Goal: Find specific page/section: Find specific page/section

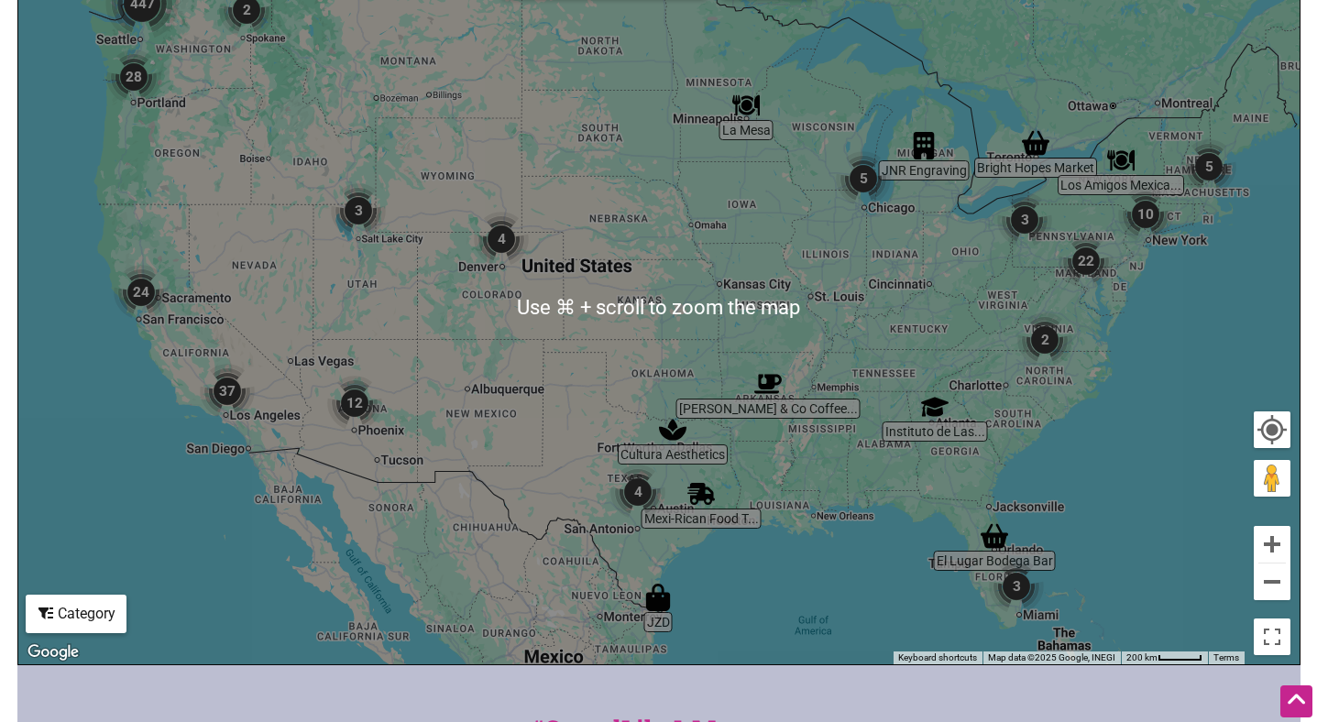
scroll to position [170, 0]
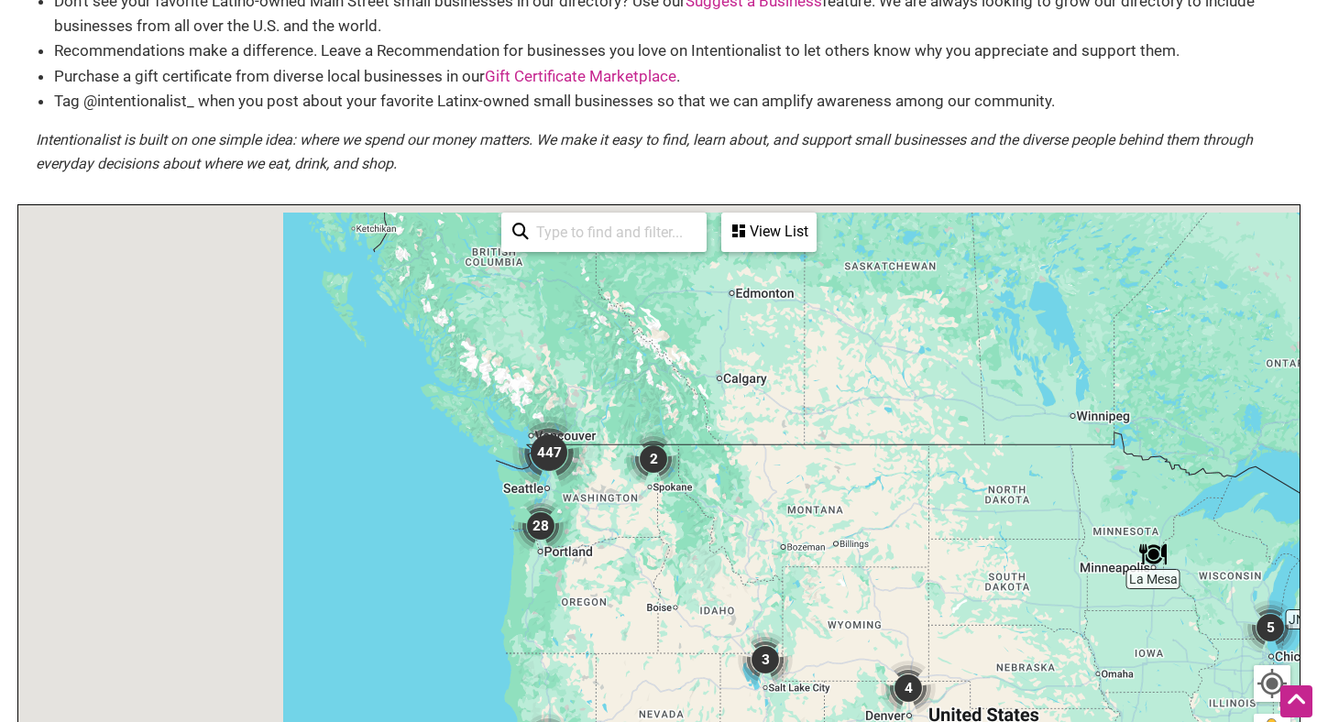
drag, startPoint x: 176, startPoint y: 333, endPoint x: 623, endPoint y: 563, distance: 503.0
click at [623, 563] on div "To navigate, press the arrow keys." at bounding box center [658, 561] width 1281 height 713
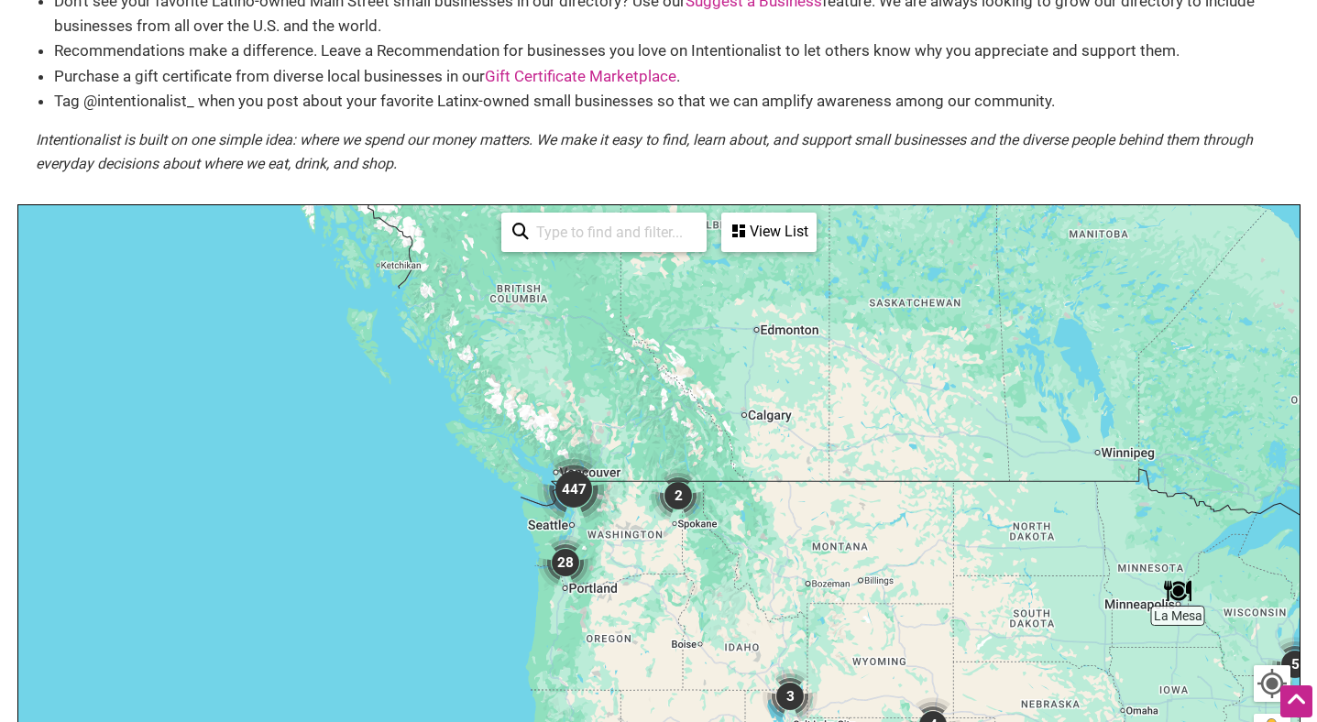
click at [522, 531] on div "To navigate, press the arrow keys." at bounding box center [658, 561] width 1281 height 713
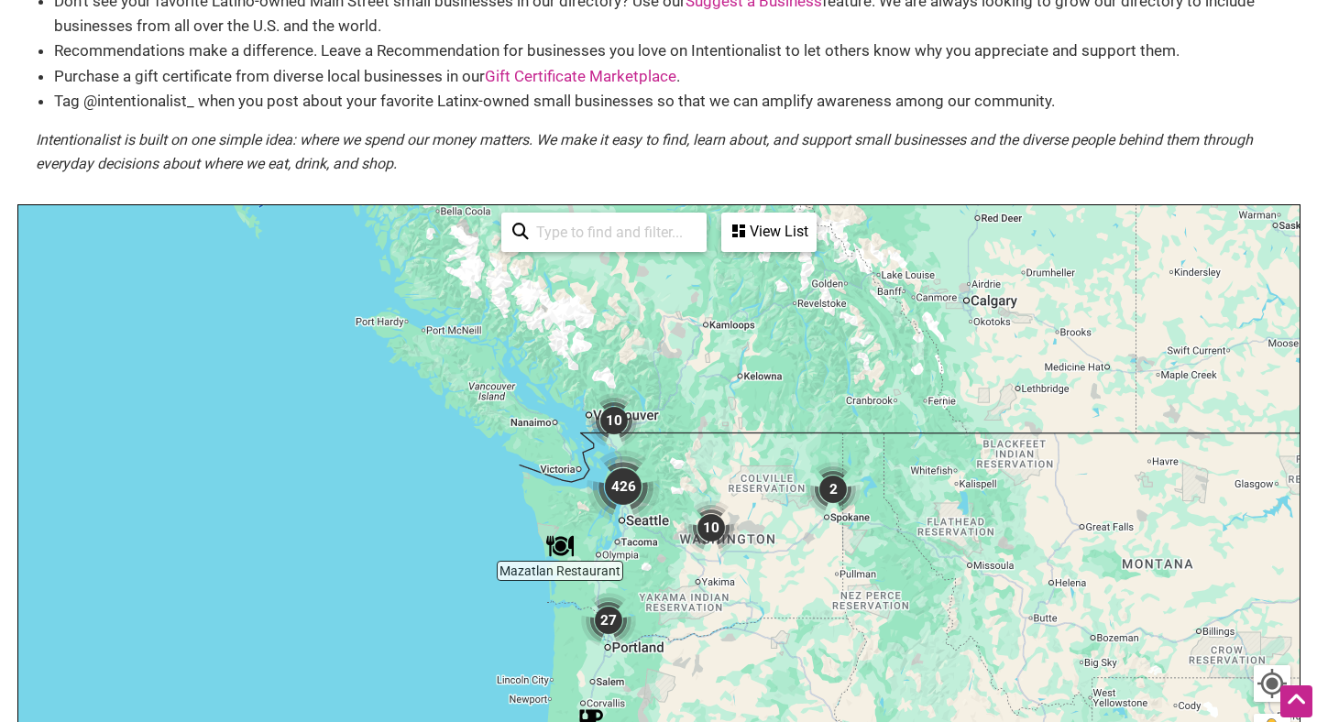
click at [644, 549] on div "To navigate, press the arrow keys." at bounding box center [658, 561] width 1281 height 713
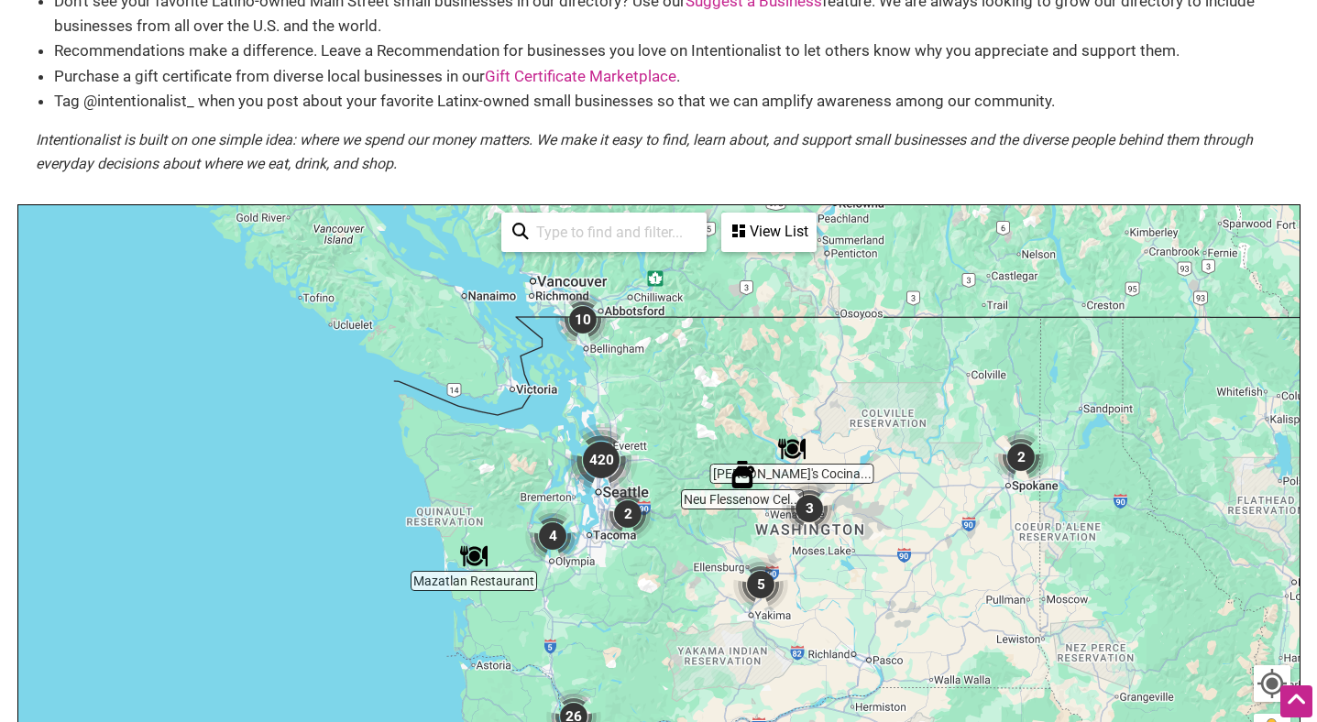
click at [603, 572] on div "To navigate, press the arrow keys." at bounding box center [658, 561] width 1281 height 713
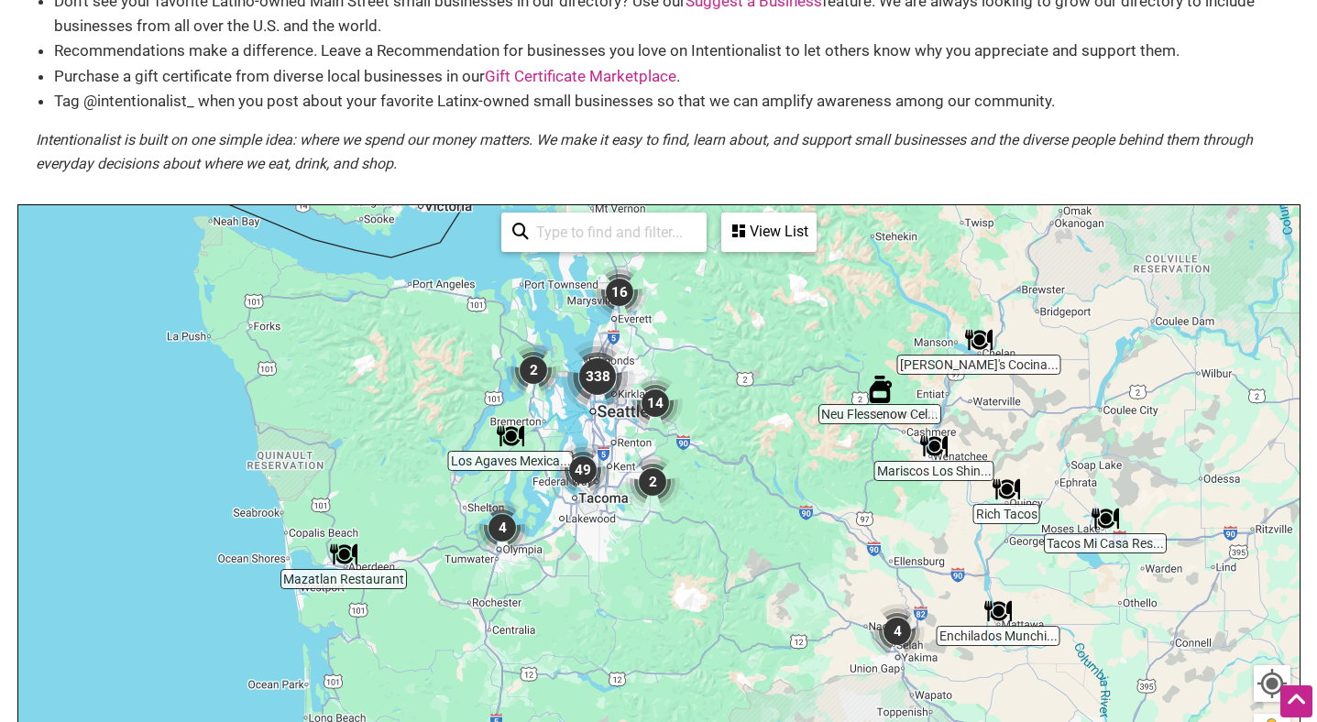
click at [578, 437] on div "To navigate, press the arrow keys." at bounding box center [658, 561] width 1281 height 713
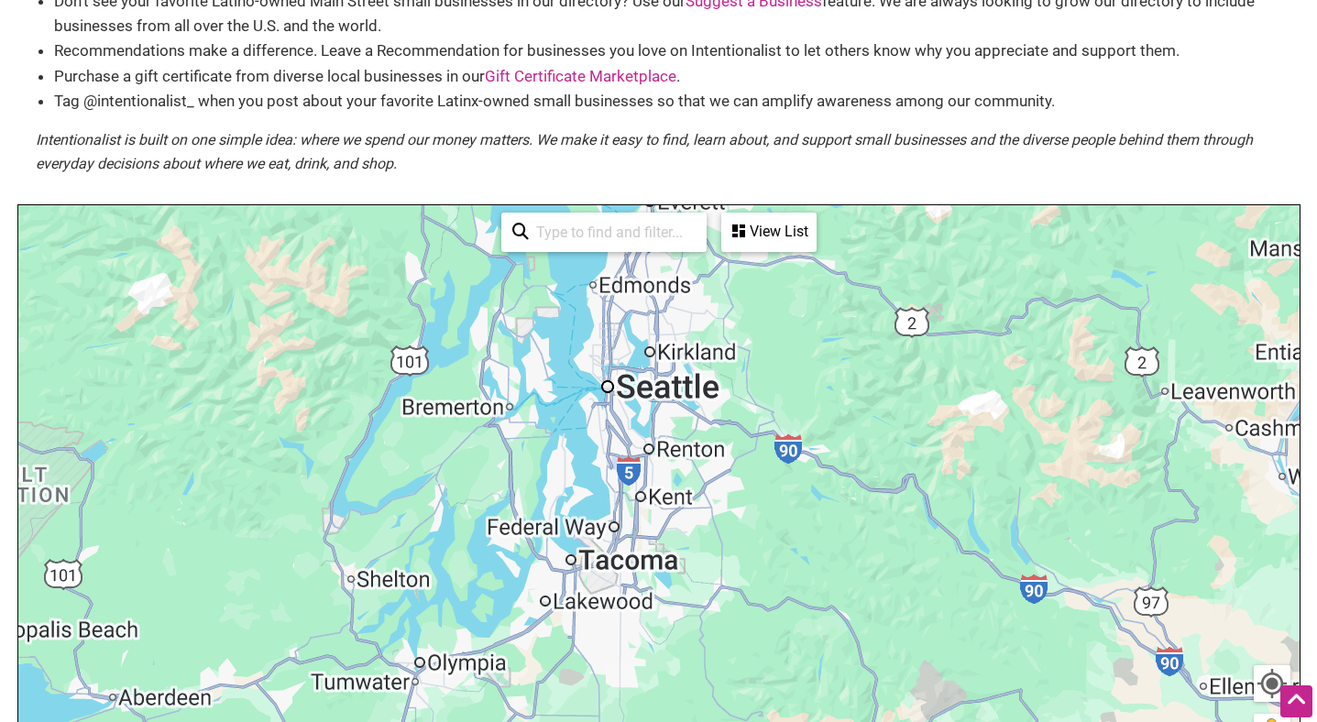
click at [583, 413] on div "To navigate, press the arrow keys." at bounding box center [658, 561] width 1281 height 713
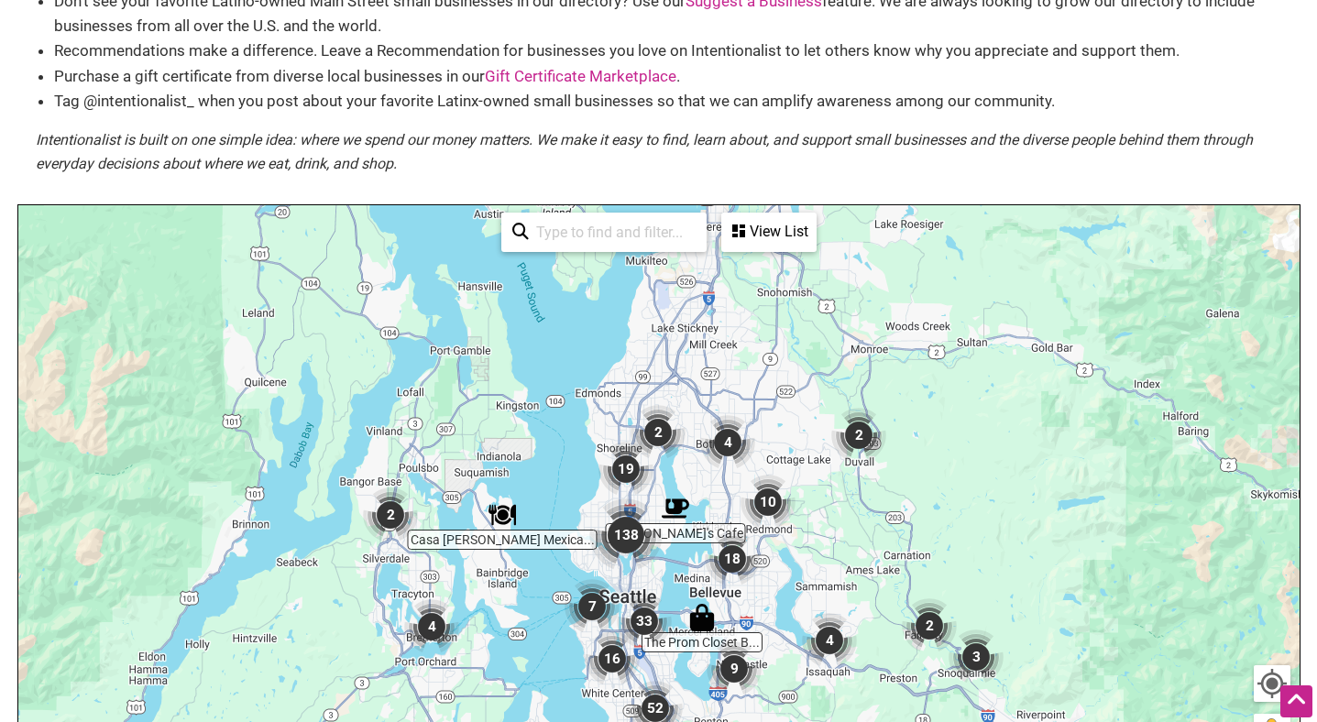
drag, startPoint x: 642, startPoint y: 344, endPoint x: 631, endPoint y: 562, distance: 218.4
click at [631, 561] on div "To navigate, press the arrow keys." at bounding box center [658, 561] width 1281 height 713
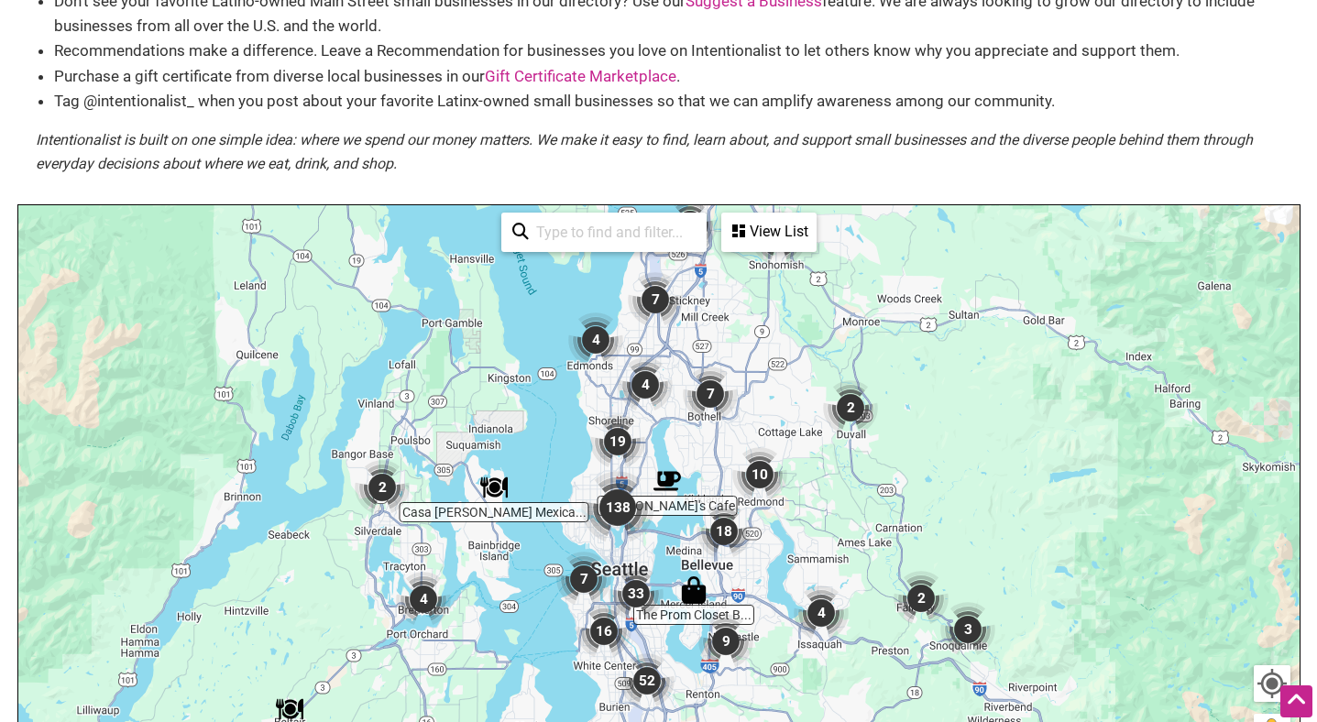
click at [629, 547] on div "To navigate, press the arrow keys." at bounding box center [658, 561] width 1281 height 713
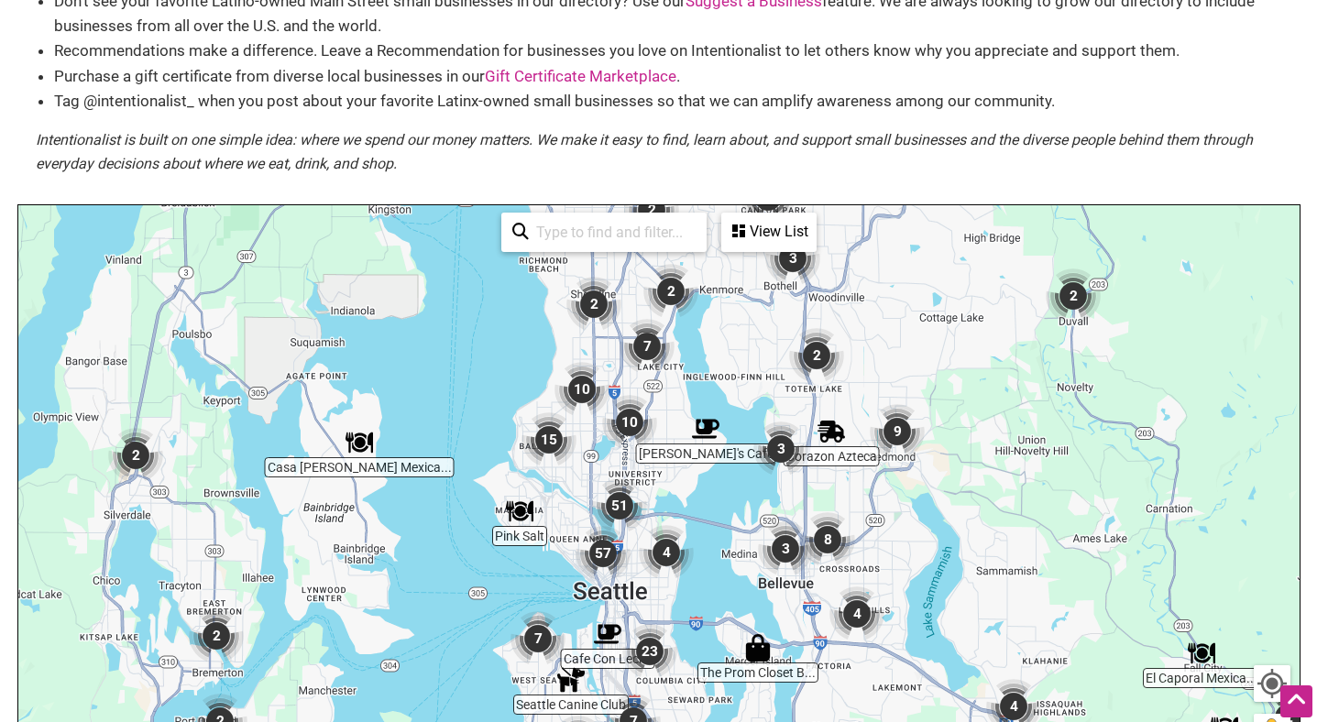
click at [577, 481] on div "To navigate, press the arrow keys." at bounding box center [658, 561] width 1281 height 713
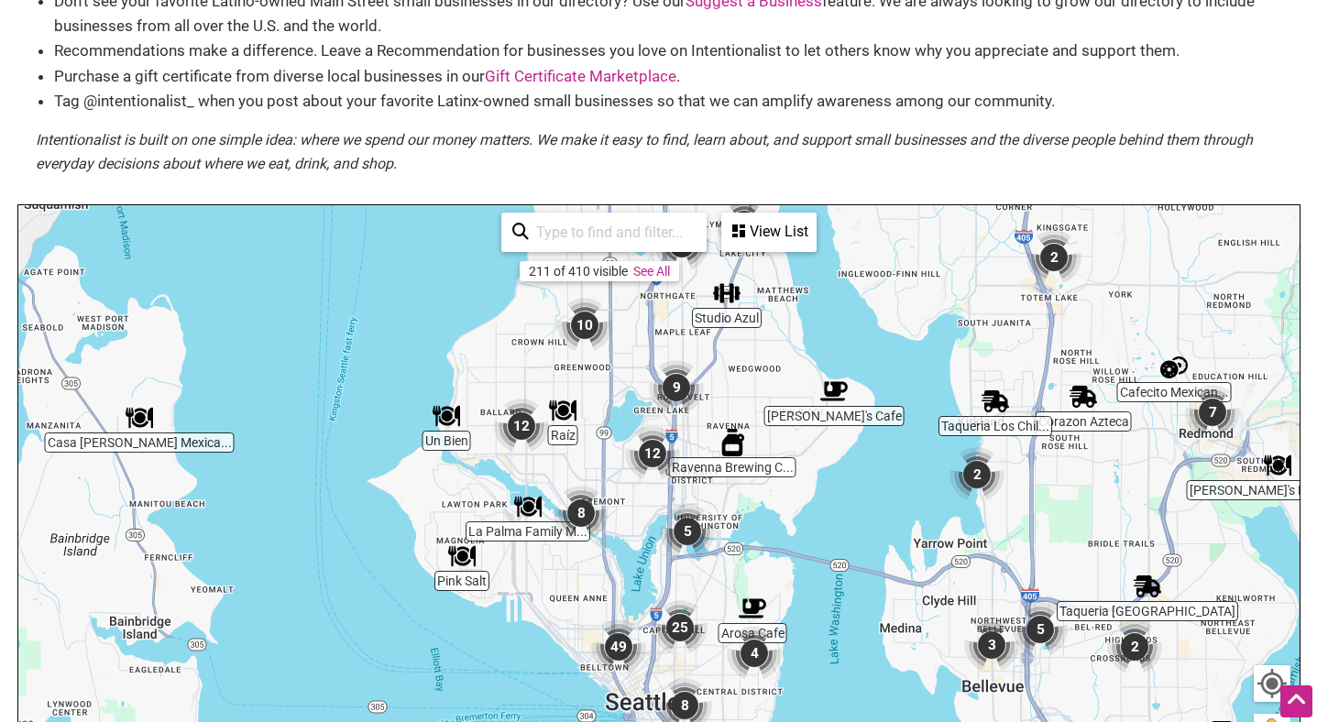
click at [562, 488] on img "8" at bounding box center [581, 513] width 55 height 55
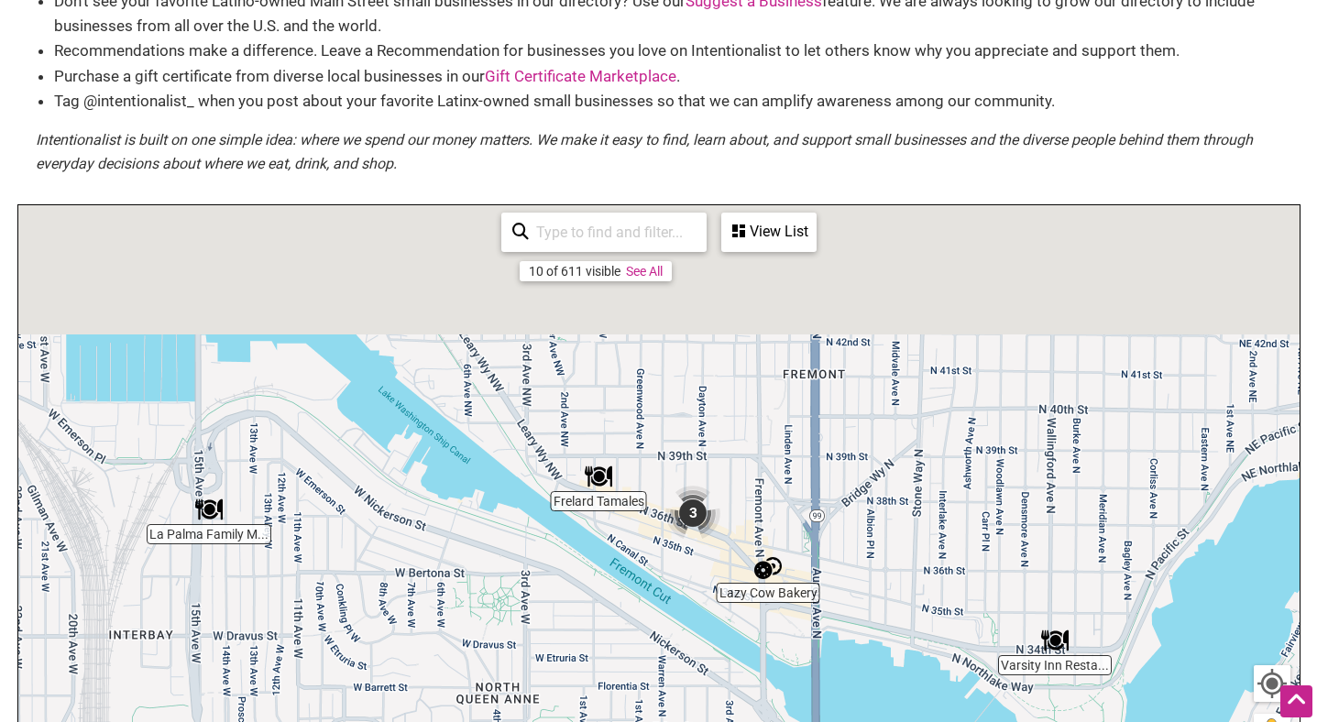
scroll to position [181, 0]
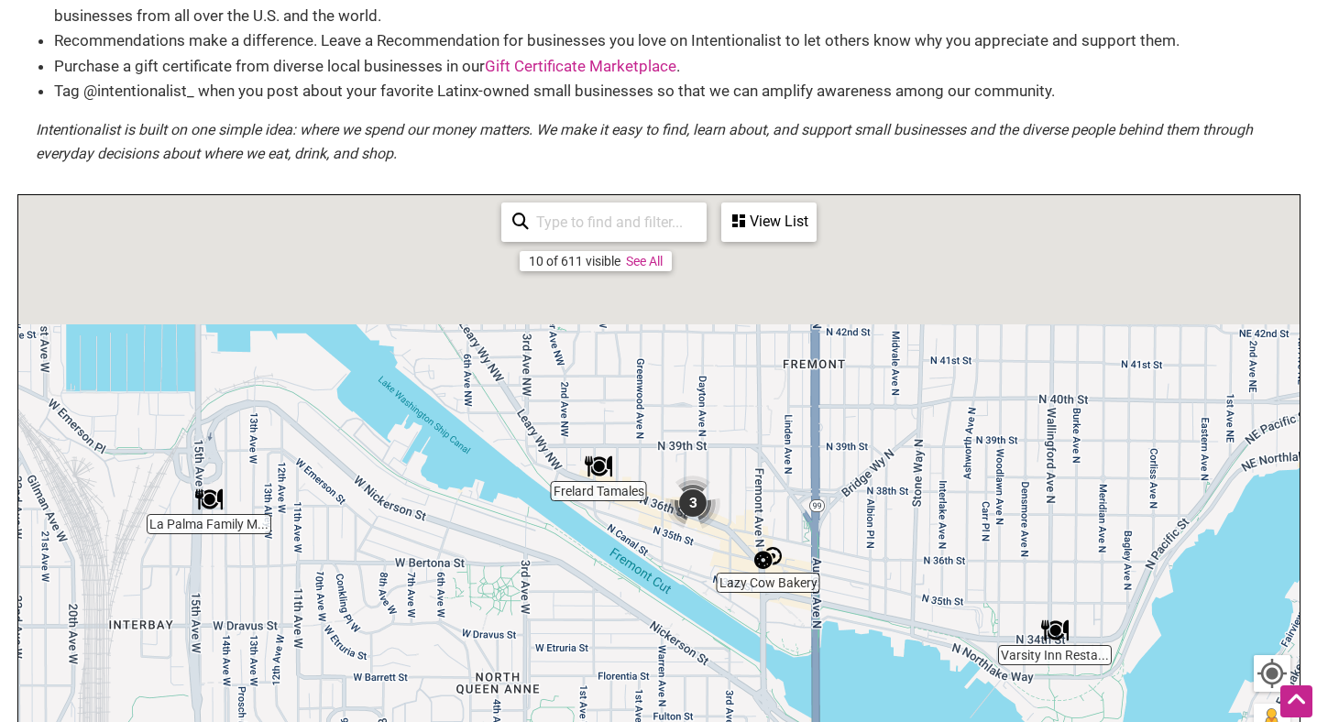
drag, startPoint x: 618, startPoint y: 390, endPoint x: 514, endPoint y: 631, distance: 263.2
click at [514, 631] on div "To navigate, press the arrow keys." at bounding box center [658, 551] width 1281 height 713
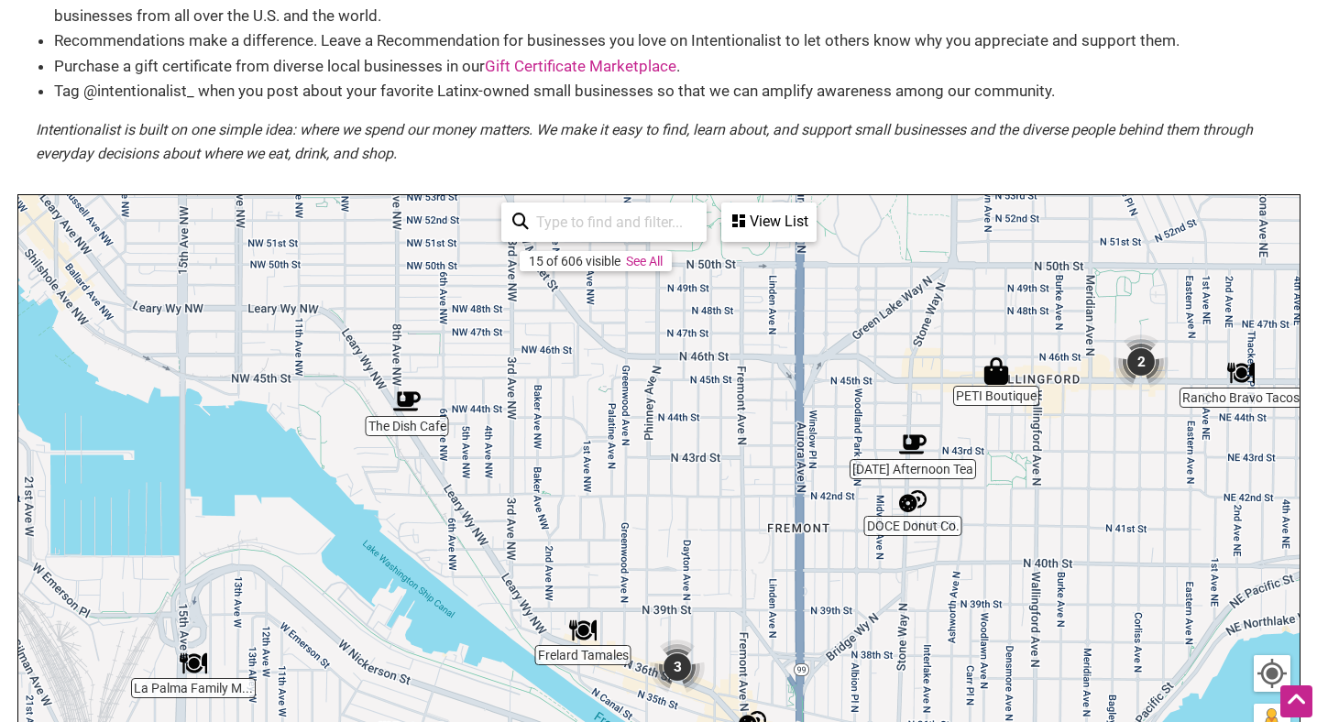
drag, startPoint x: 666, startPoint y: 336, endPoint x: 652, endPoint y: 499, distance: 162.9
click at [652, 499] on div "To navigate, press the arrow keys." at bounding box center [658, 551] width 1281 height 713
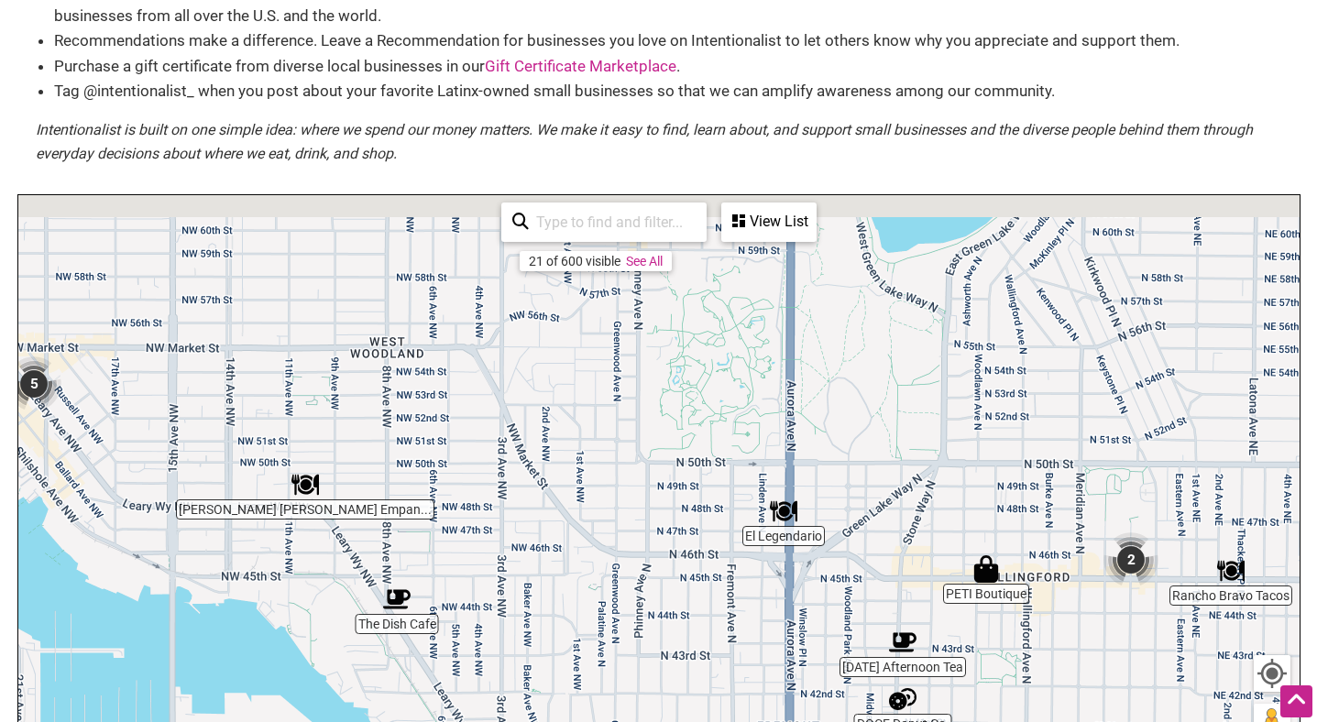
drag, startPoint x: 669, startPoint y: 442, endPoint x: 668, endPoint y: 644, distance: 202.6
click at [668, 644] on div "To navigate, press the arrow keys." at bounding box center [658, 551] width 1281 height 713
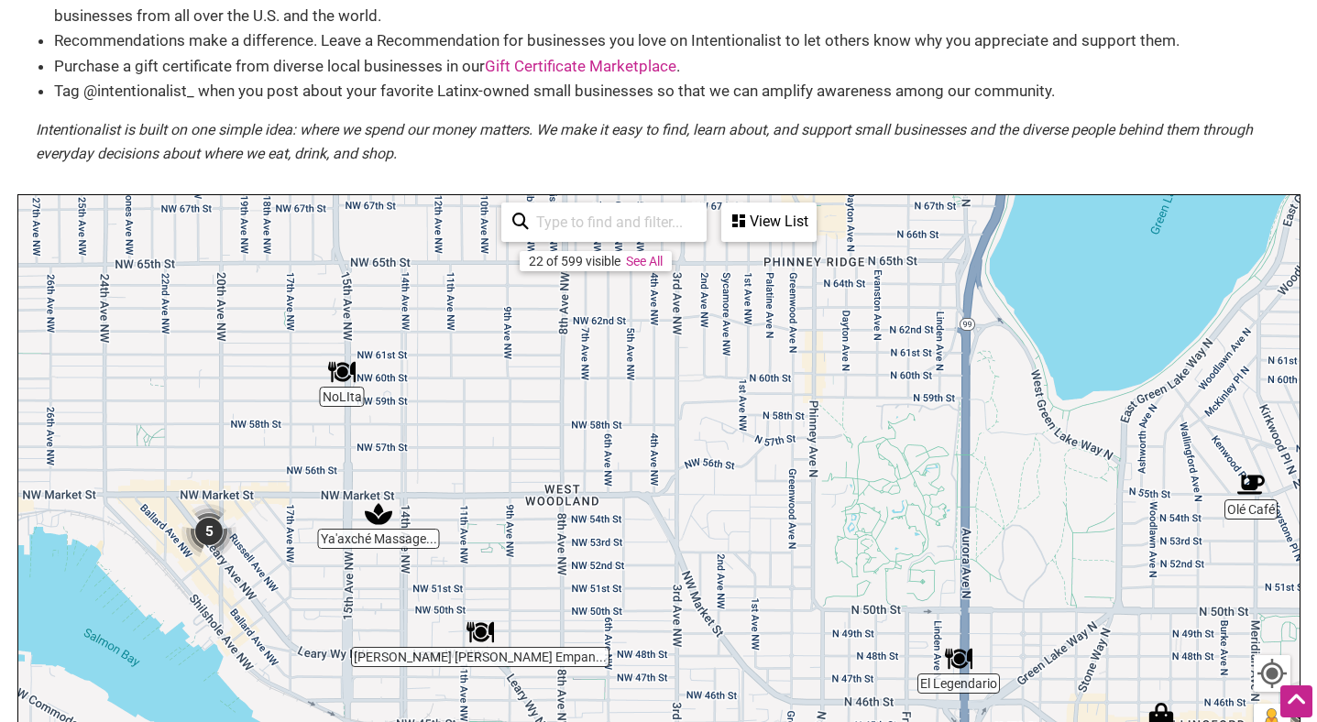
drag, startPoint x: 636, startPoint y: 395, endPoint x: 807, endPoint y: 542, distance: 225.6
click at [809, 542] on div "To navigate, press the arrow keys." at bounding box center [658, 551] width 1281 height 713
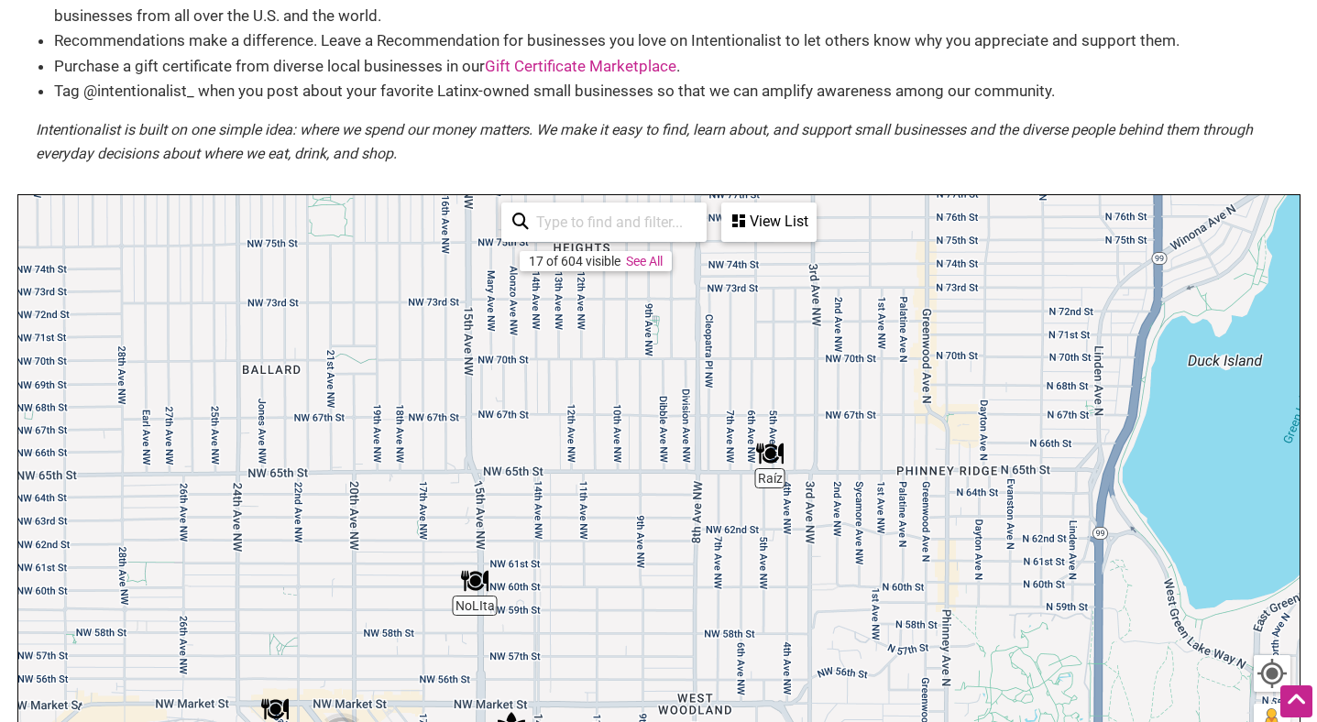
drag, startPoint x: 510, startPoint y: 432, endPoint x: 647, endPoint y: 645, distance: 254.0
click at [647, 645] on div "To navigate, press the arrow keys." at bounding box center [658, 551] width 1281 height 713
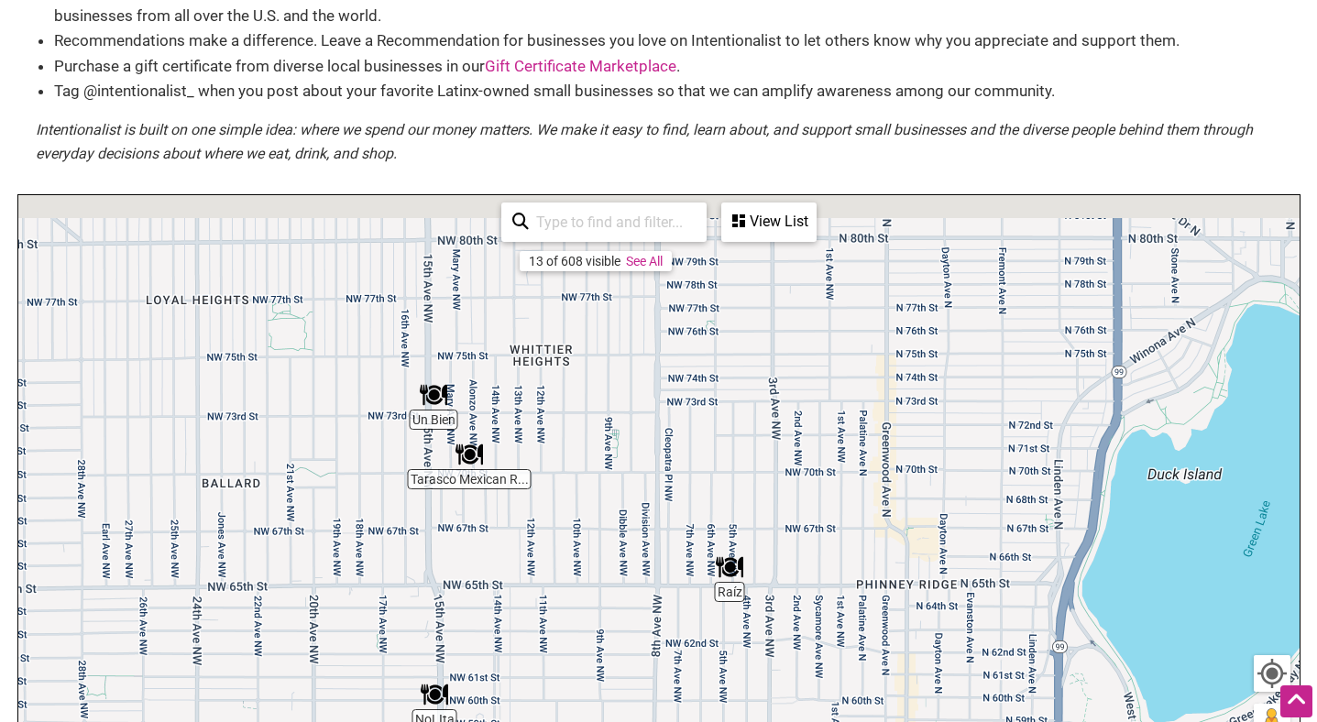
drag, startPoint x: 786, startPoint y: 606, endPoint x: 751, endPoint y: 719, distance: 119.1
click at [751, 719] on div "To navigate, press the arrow keys." at bounding box center [658, 551] width 1281 height 713
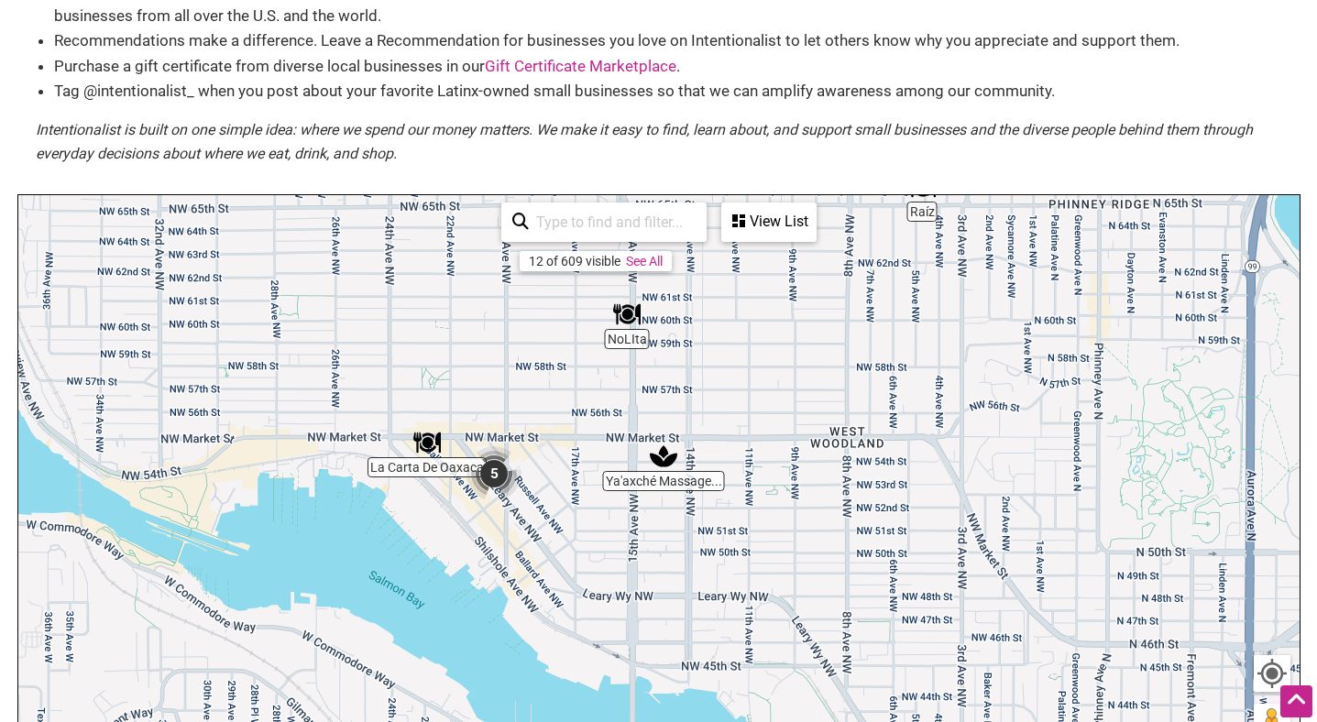
drag, startPoint x: 576, startPoint y: 598, endPoint x: 776, endPoint y: 223, distance: 424.8
click at [776, 223] on div "La Carta De Oaxaca Tarasco Mexican R... Un Bien Mendoza's Mexican... NoLIta Ya'…" at bounding box center [658, 551] width 1281 height 713
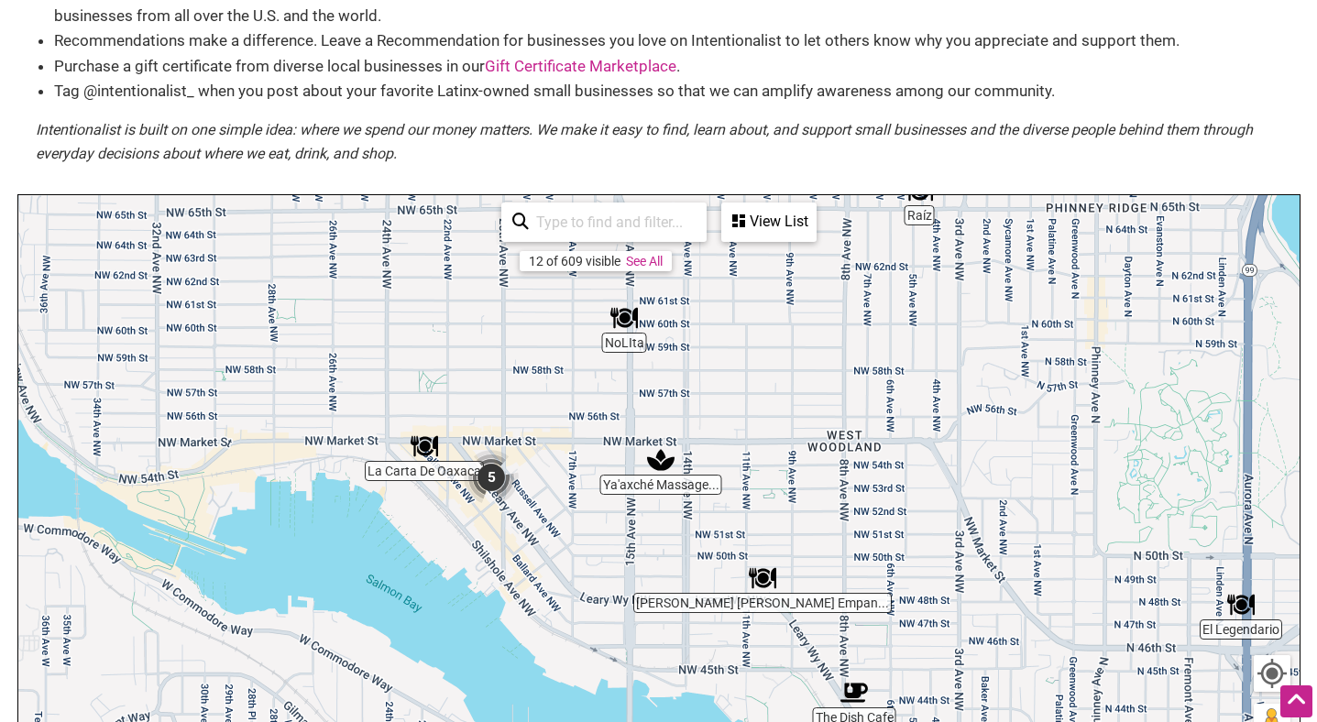
click at [489, 476] on img "5" at bounding box center [491, 477] width 55 height 55
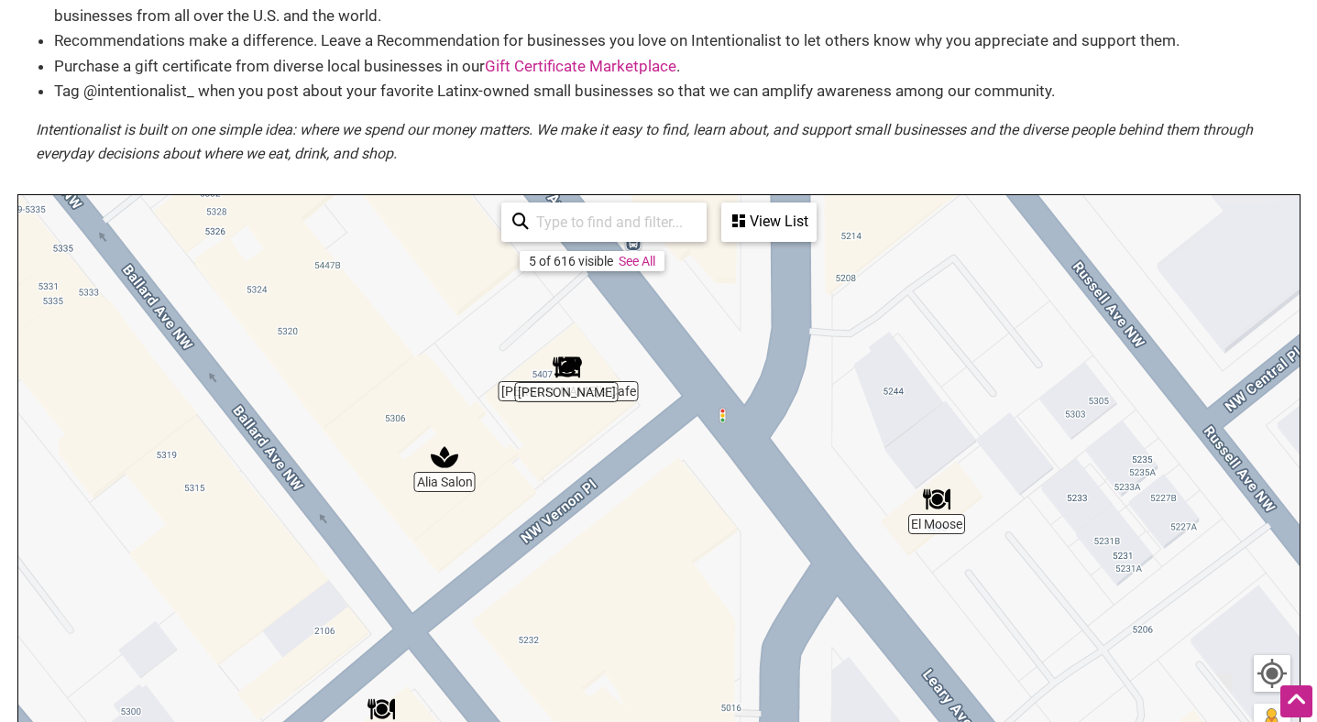
click at [557, 356] on img "Asadero Ballard" at bounding box center [566, 367] width 27 height 27
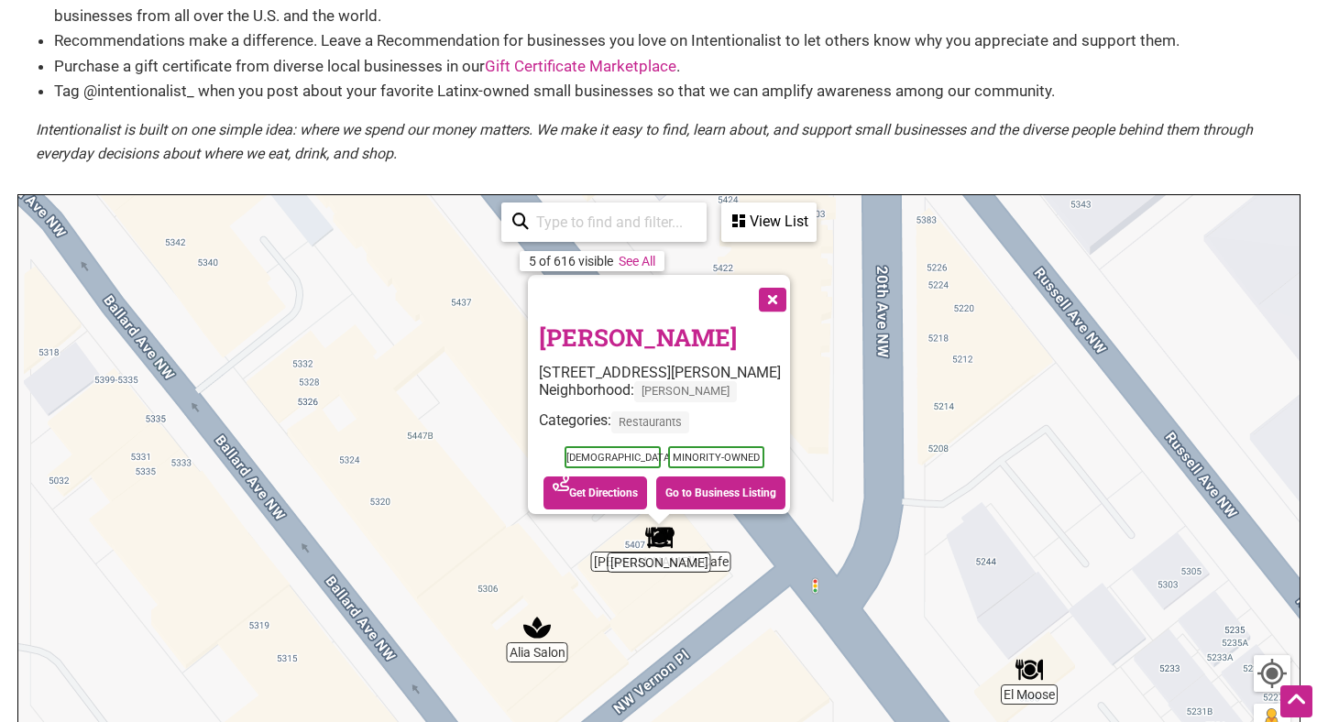
click at [777, 290] on button "Close" at bounding box center [771, 298] width 46 height 46
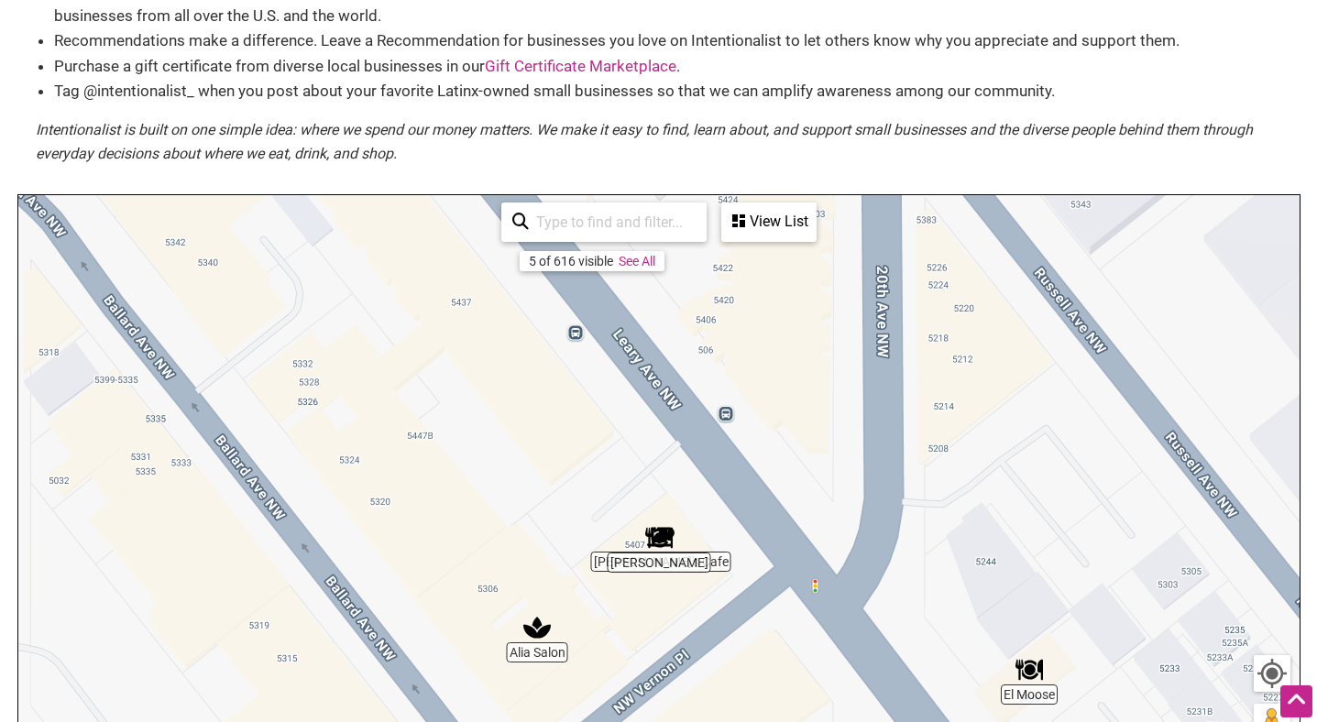
click at [724, 456] on div "To navigate, press the arrow keys." at bounding box center [658, 551] width 1281 height 713
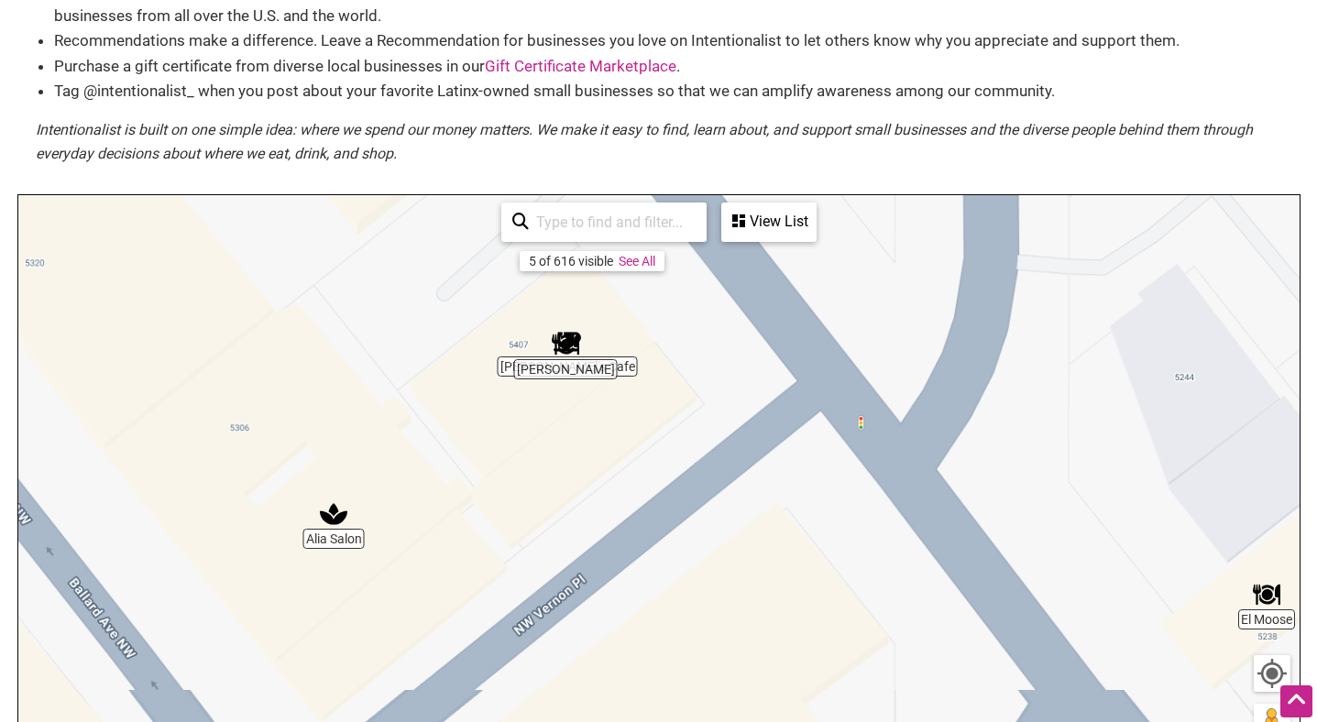
drag, startPoint x: 691, startPoint y: 545, endPoint x: 656, endPoint y: 266, distance: 281.7
click at [656, 266] on div "El Moose Asadero Ballard Alia Salon Valentina's Cafe Situ Tacos To navigate, pr…" at bounding box center [658, 551] width 1281 height 713
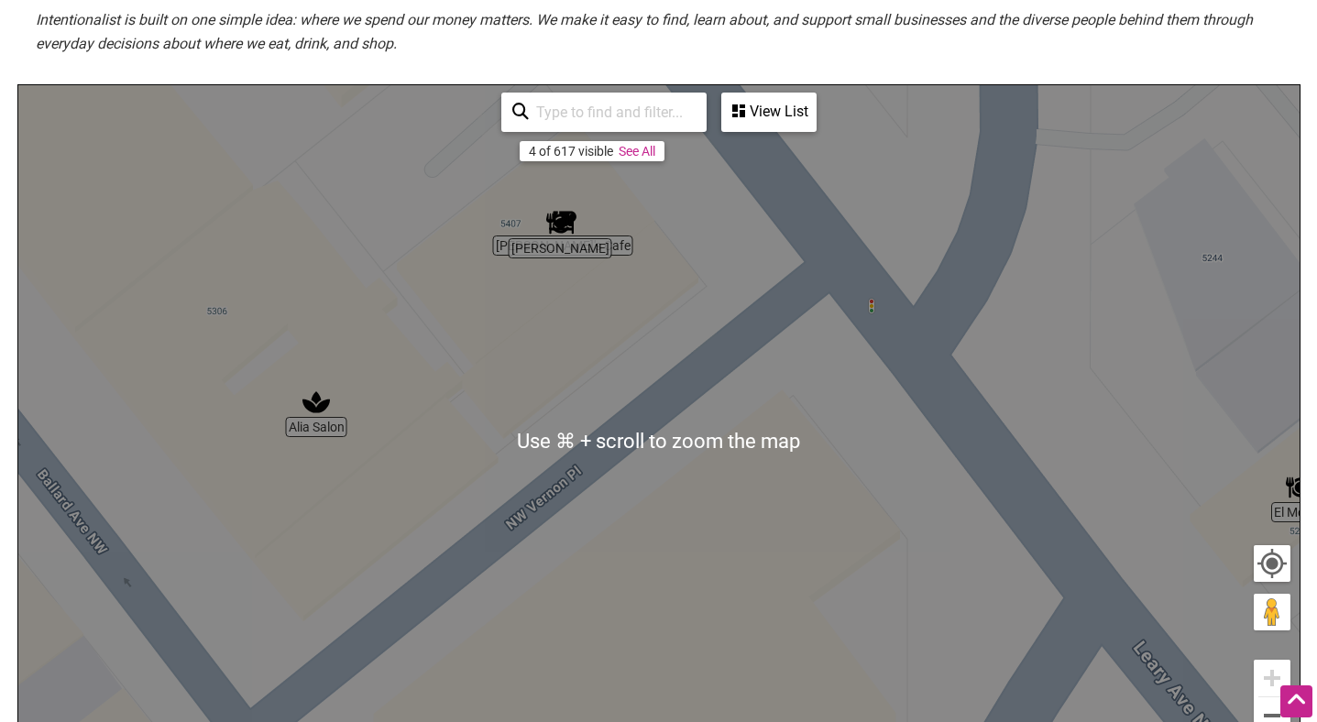
scroll to position [376, 0]
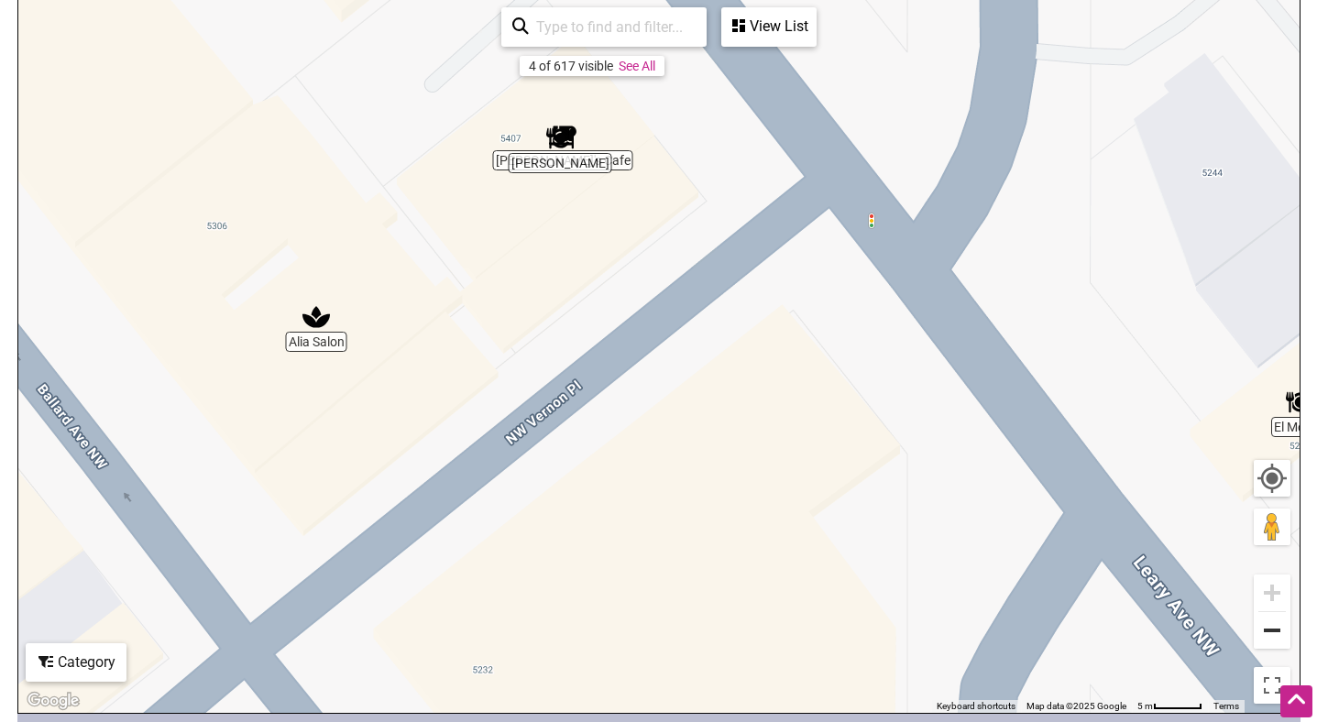
click at [1266, 644] on button "Zoom out" at bounding box center [1272, 630] width 37 height 37
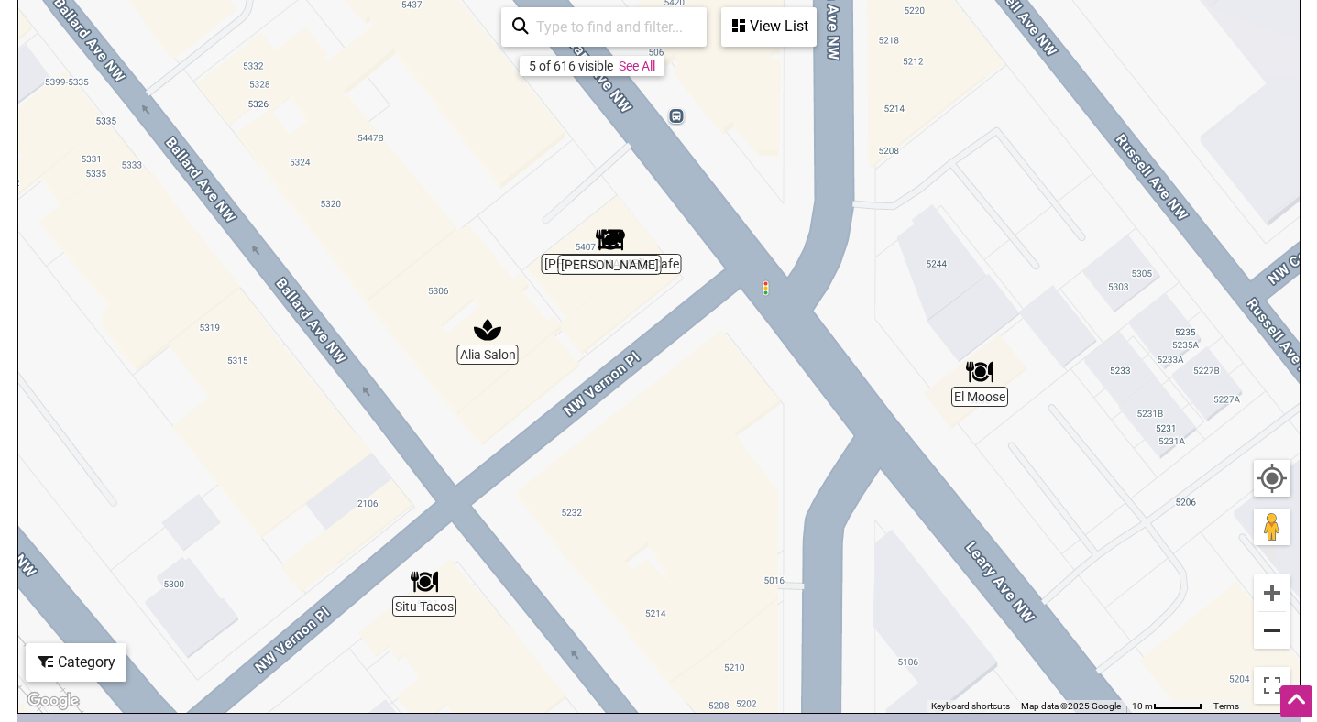
click at [1266, 644] on button "Zoom out" at bounding box center [1272, 630] width 37 height 37
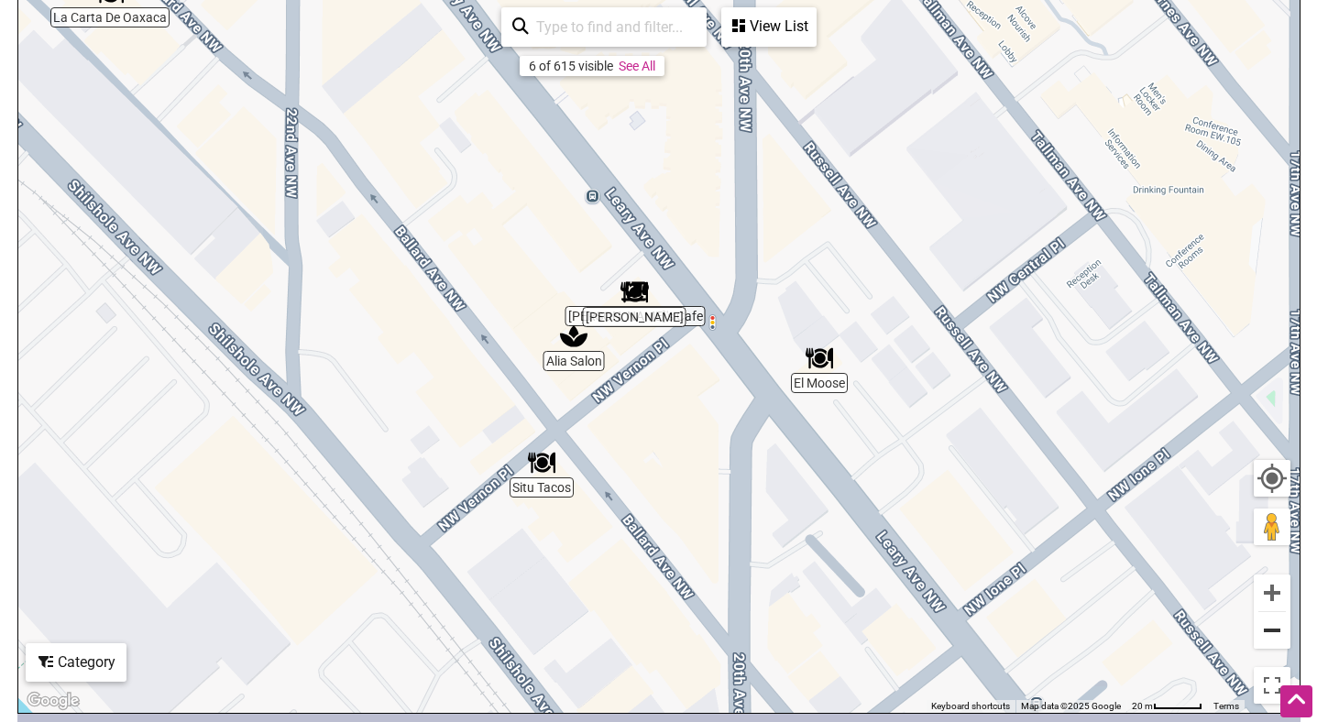
click at [1266, 644] on button "Zoom out" at bounding box center [1272, 630] width 37 height 37
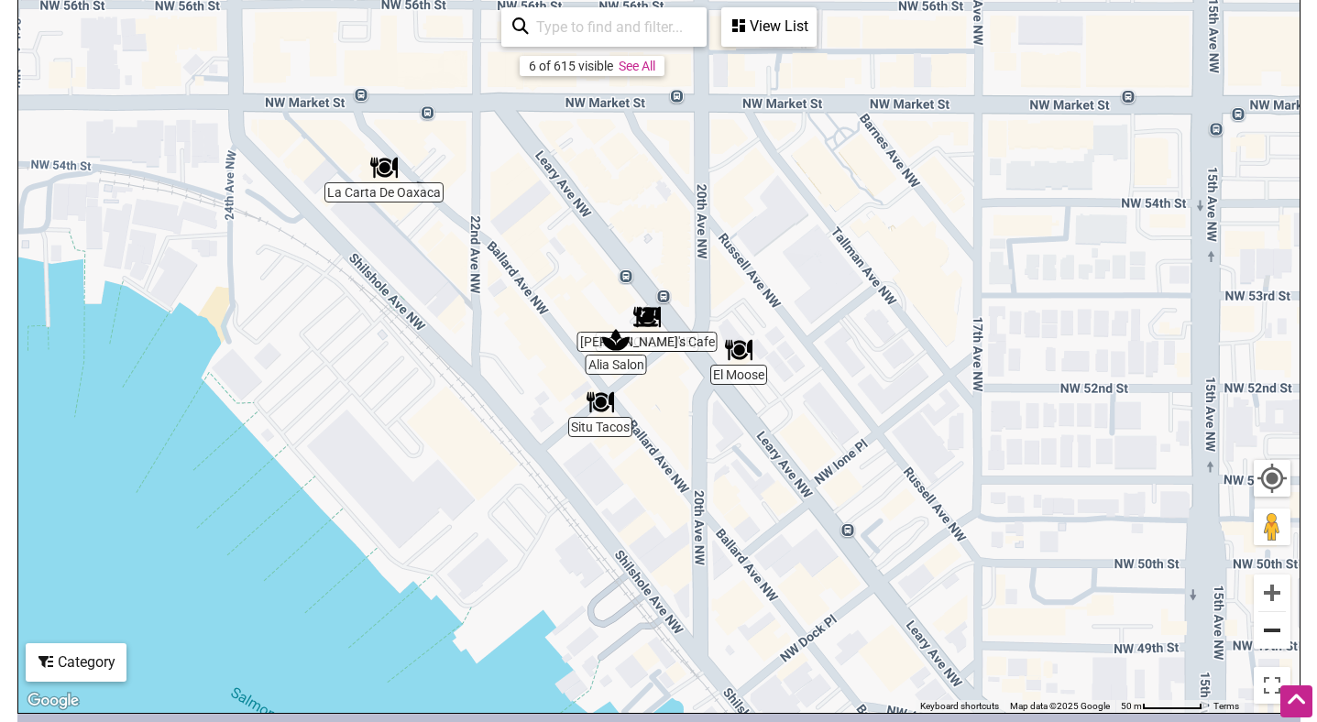
click at [1266, 644] on button "Zoom out" at bounding box center [1272, 630] width 37 height 37
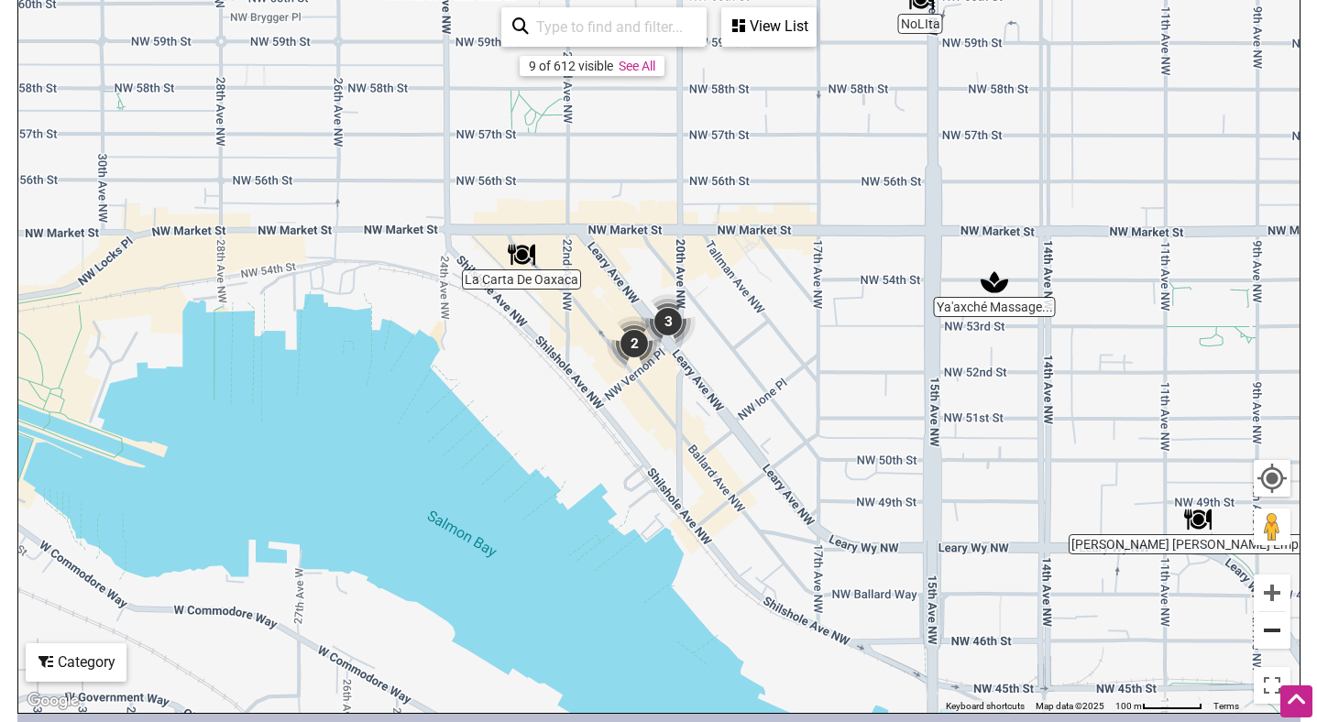
click at [1266, 644] on button "Zoom out" at bounding box center [1272, 630] width 37 height 37
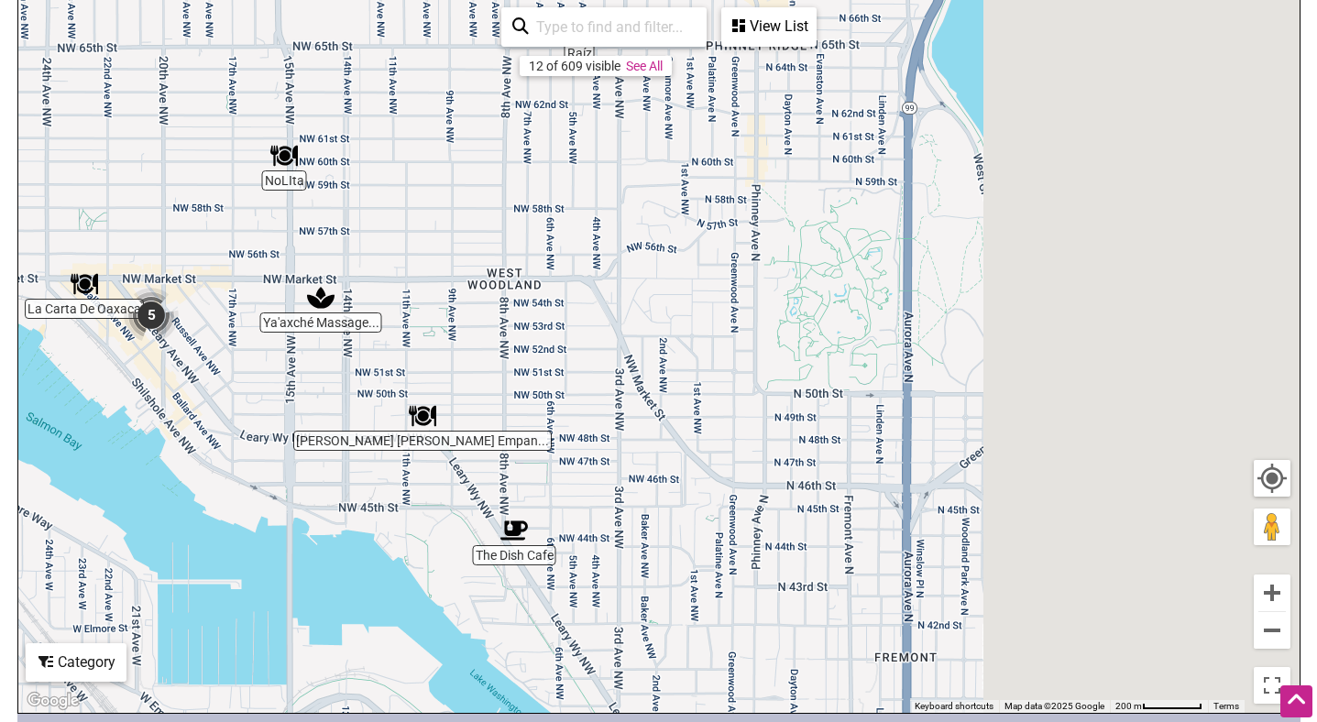
drag, startPoint x: 1071, startPoint y: 302, endPoint x: 557, endPoint y: 272, distance: 515.0
click at [557, 272] on div "To navigate, press the arrow keys." at bounding box center [658, 356] width 1281 height 713
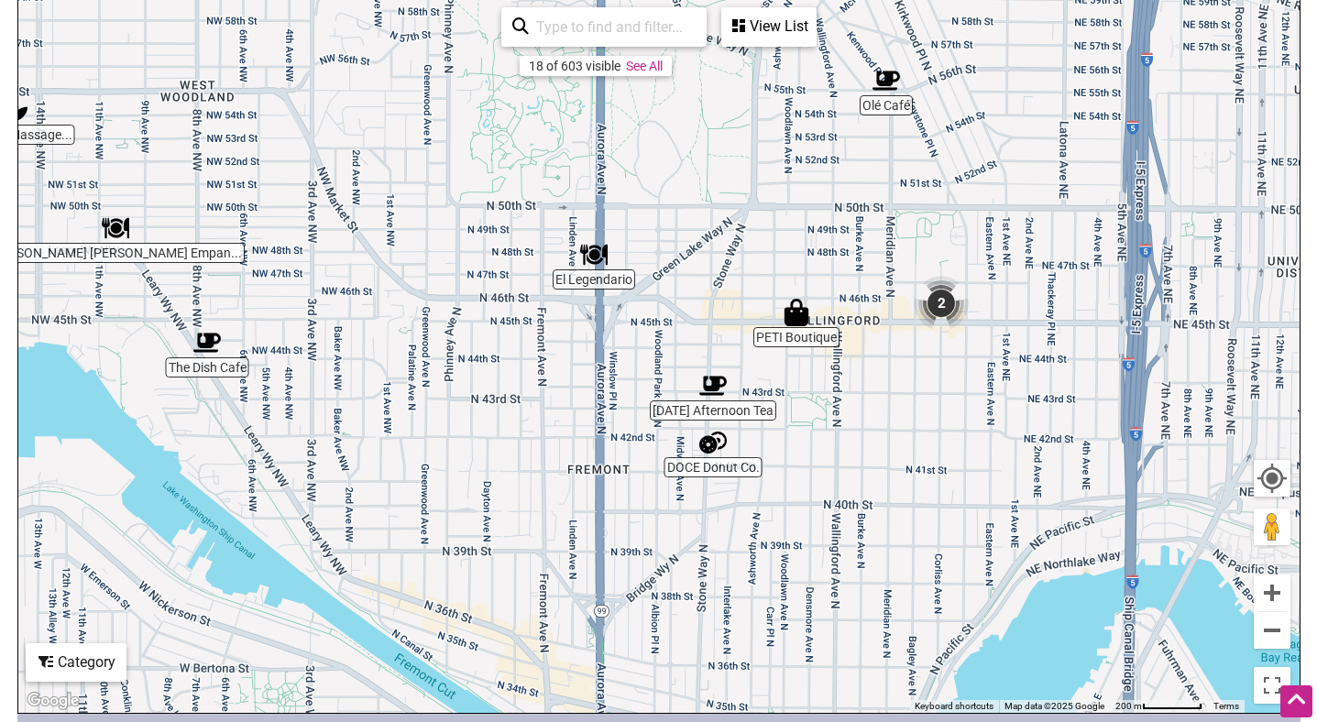
drag, startPoint x: 800, startPoint y: 598, endPoint x: 496, endPoint y: 430, distance: 347.4
click at [496, 430] on div "To navigate, press the arrow keys." at bounding box center [658, 356] width 1281 height 713
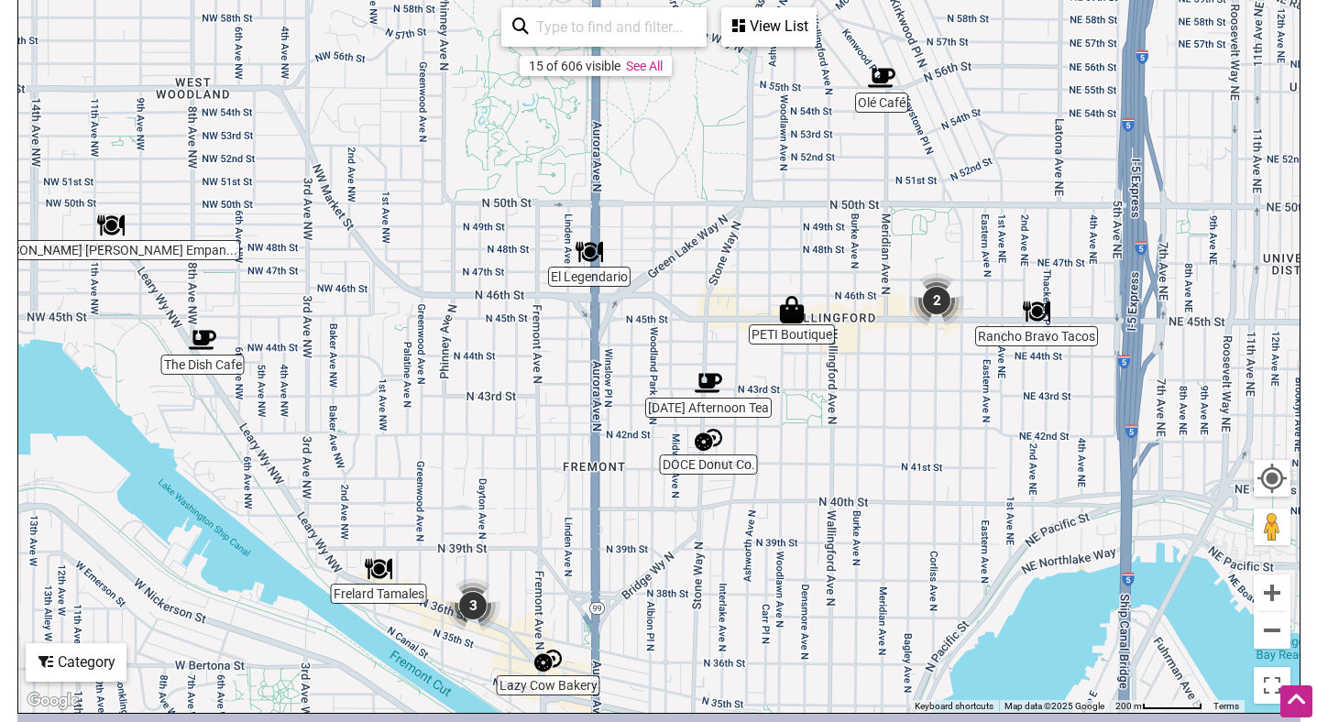
click at [703, 448] on img "DOCE Donut Co." at bounding box center [708, 439] width 27 height 27
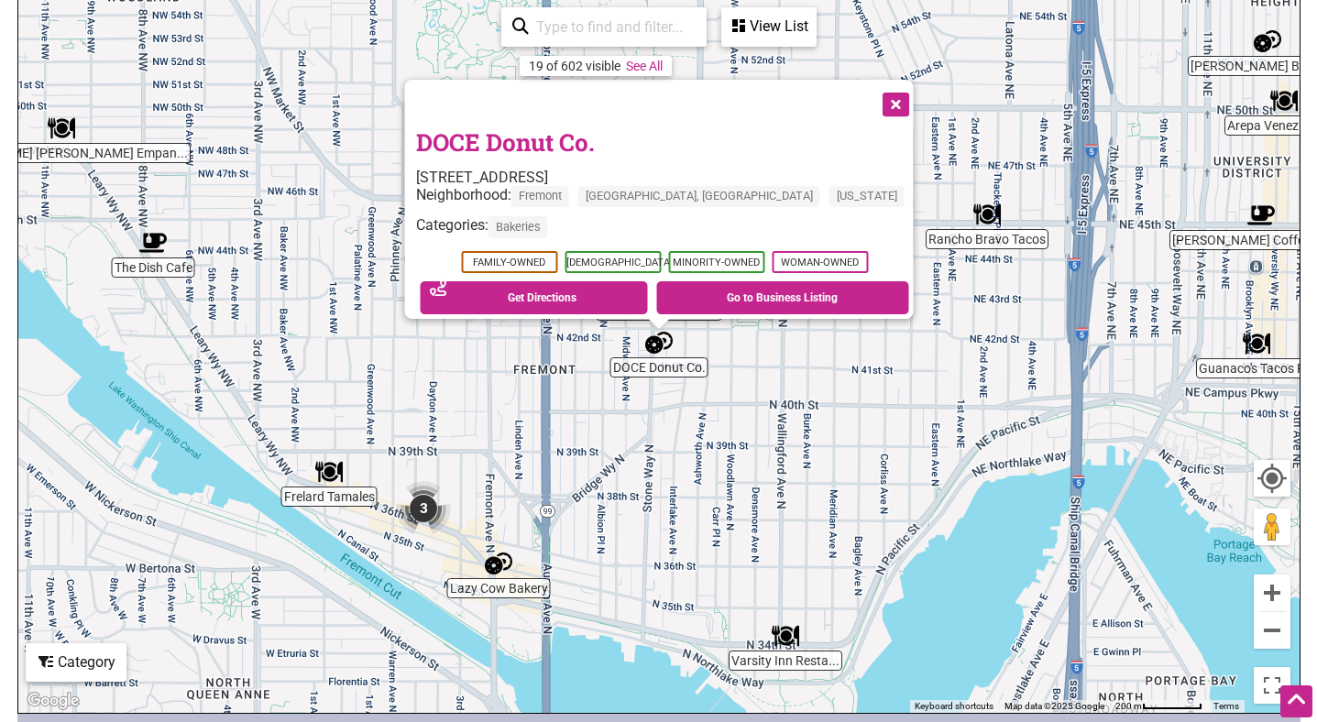
click at [871, 93] on button "Close" at bounding box center [894, 103] width 46 height 46
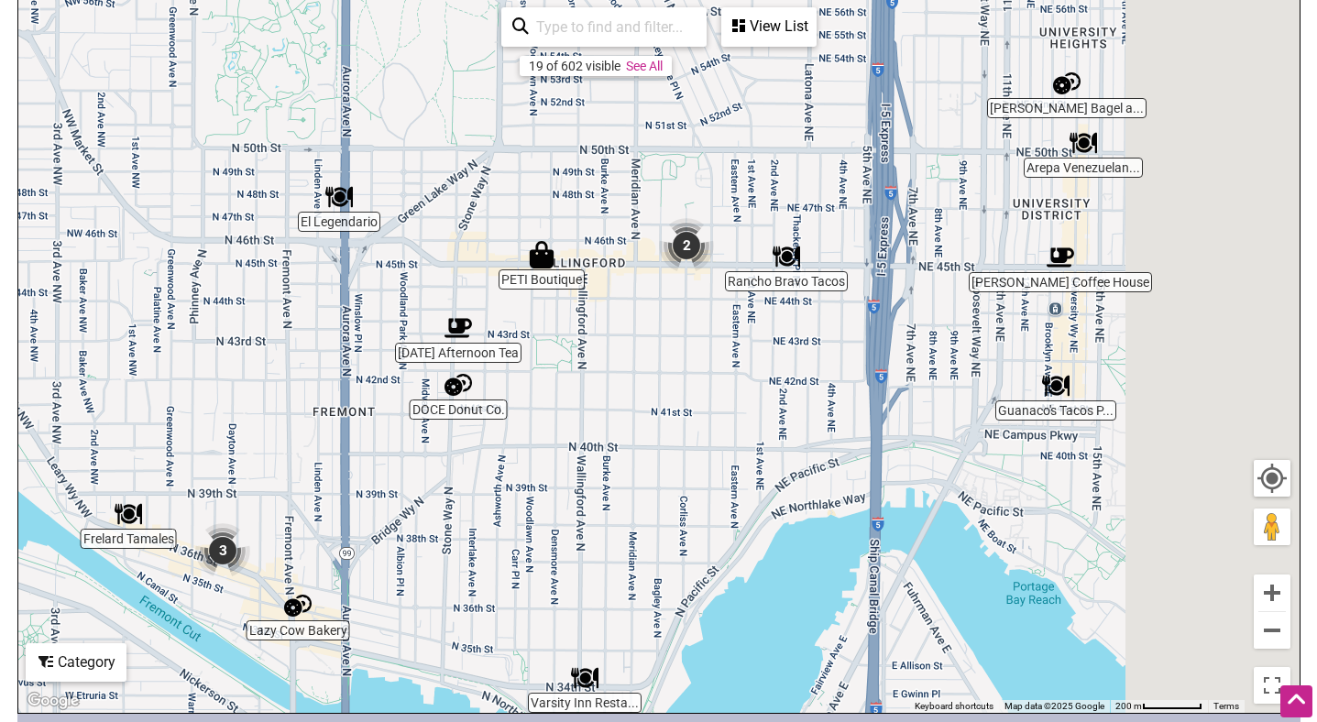
drag, startPoint x: 815, startPoint y: 328, endPoint x: 609, endPoint y: 371, distance: 209.8
click at [609, 371] on div "To navigate, press the arrow keys." at bounding box center [658, 356] width 1281 height 713
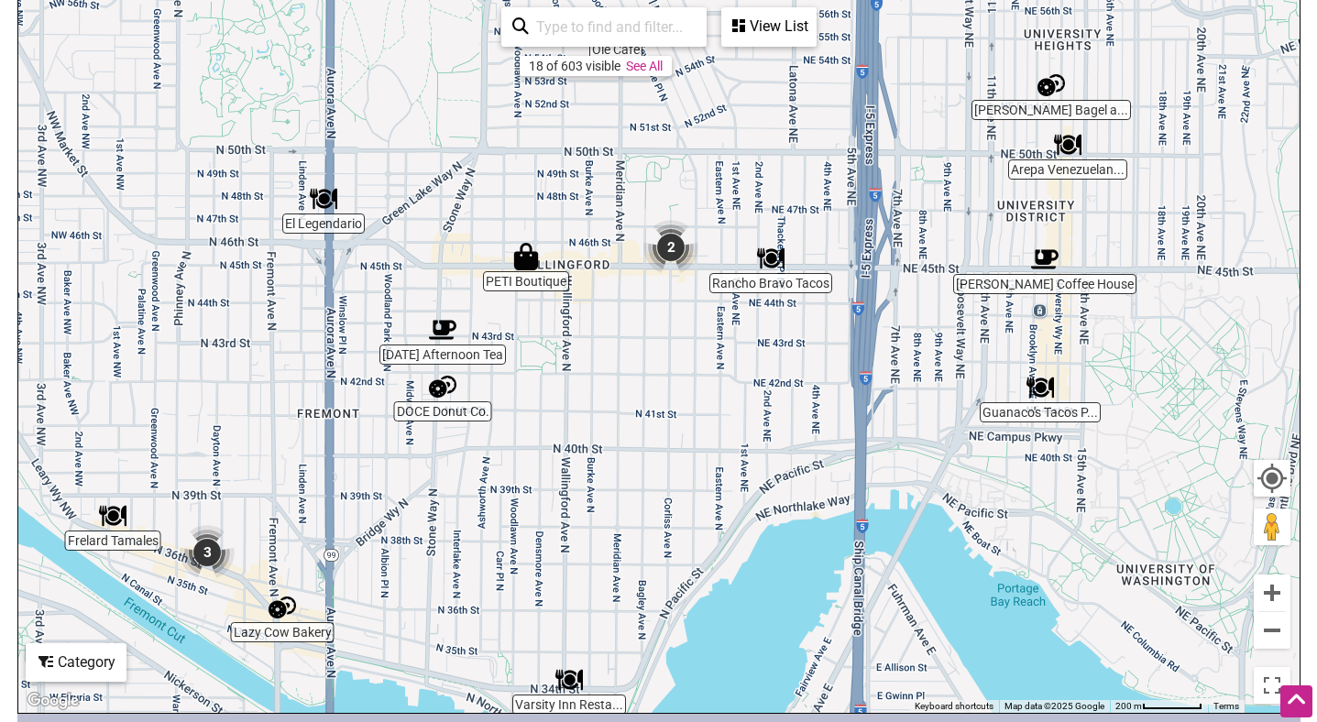
drag, startPoint x: 1114, startPoint y: 355, endPoint x: 745, endPoint y: 400, distance: 371.2
click at [745, 400] on div "To navigate, press the arrow keys." at bounding box center [658, 356] width 1281 height 713
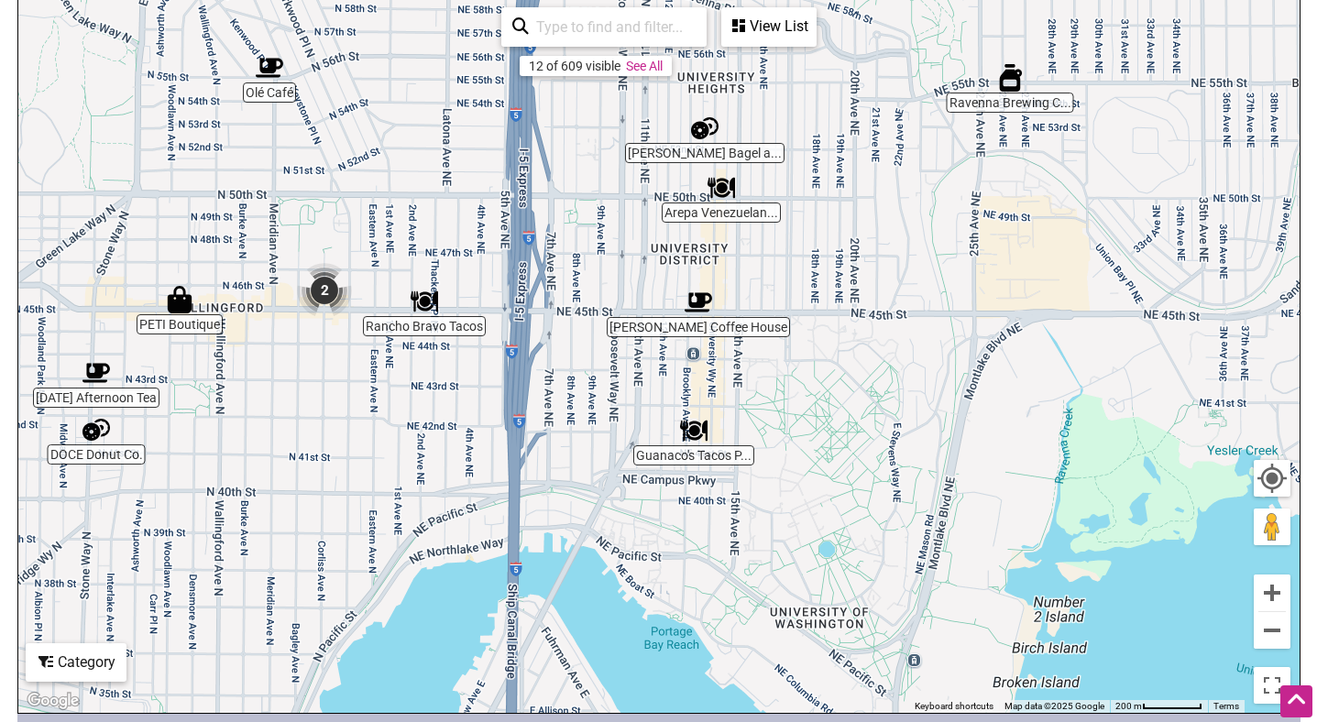
click at [702, 304] on img "Leon Coffee House" at bounding box center [698, 302] width 27 height 27
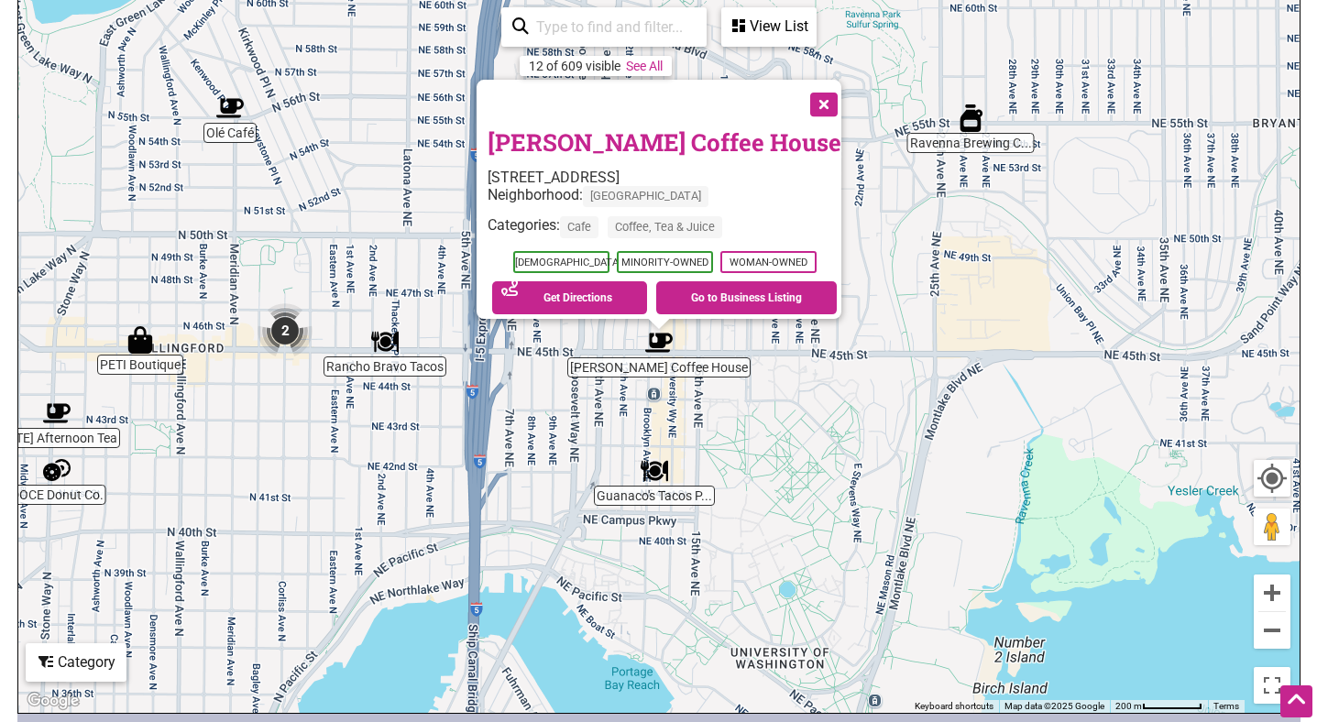
click at [808, 93] on button "Close" at bounding box center [822, 103] width 46 height 46
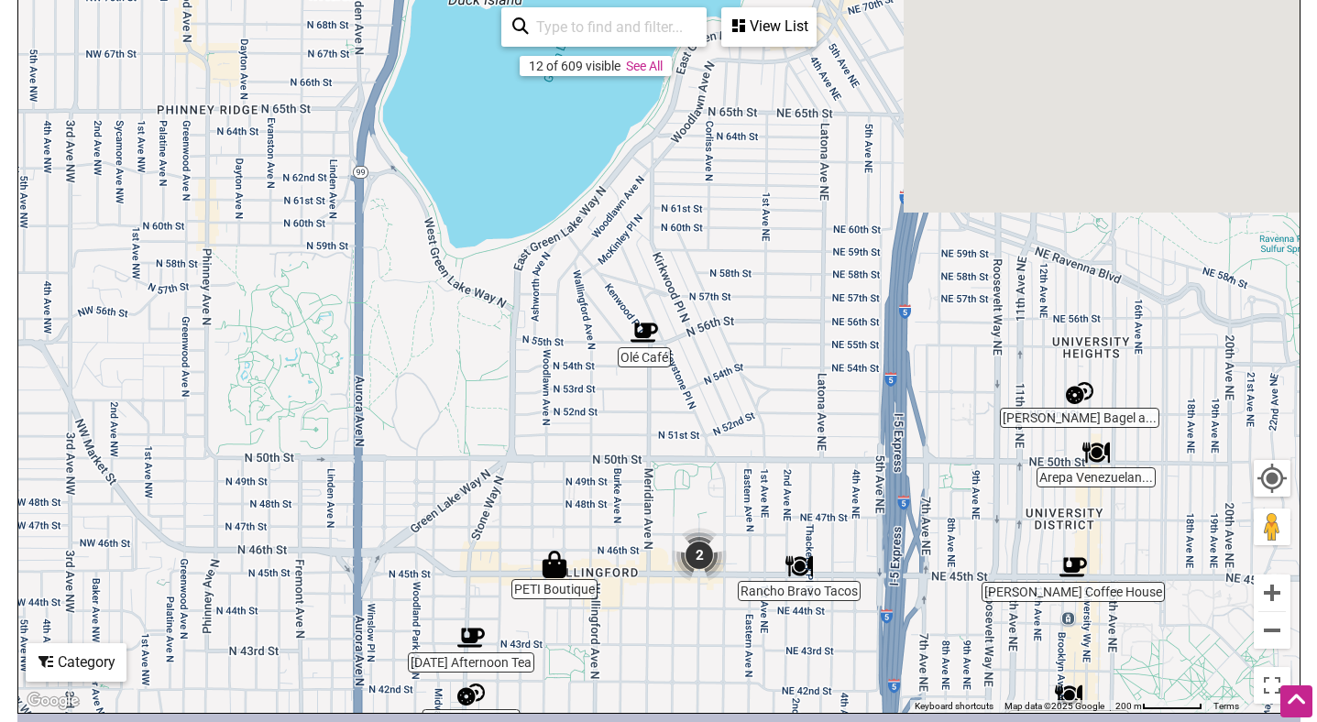
drag, startPoint x: 74, startPoint y: 287, endPoint x: 531, endPoint y: 559, distance: 531.4
click at [531, 559] on div "To navigate, press the arrow keys." at bounding box center [658, 356] width 1281 height 713
